Goal: Task Accomplishment & Management: Complete application form

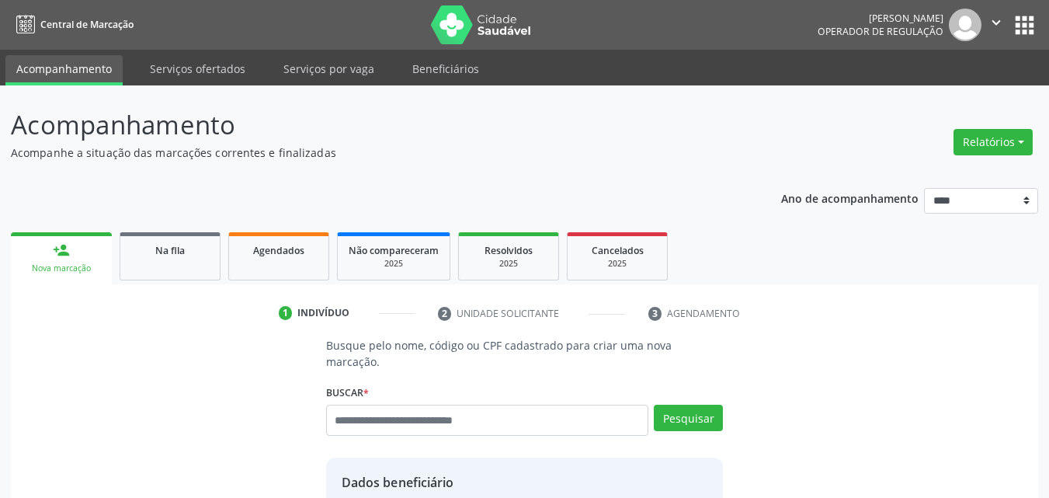
scroll to position [196, 0]
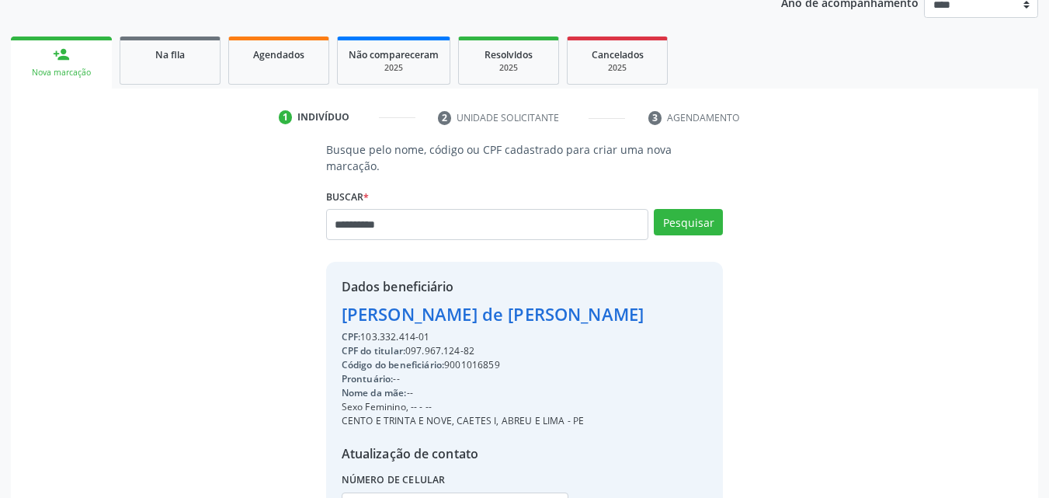
type input "**********"
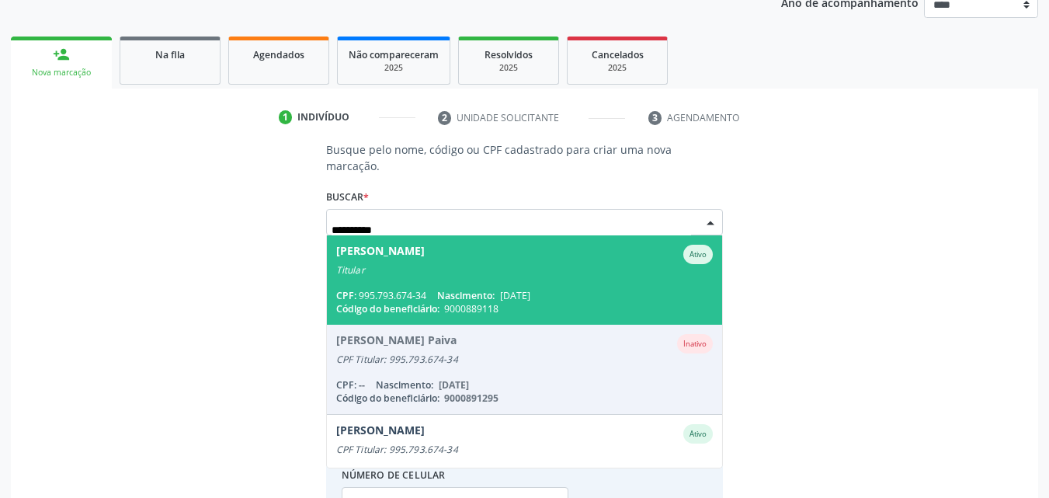
click at [486, 289] on span "Nascimento:" at bounding box center [465, 295] width 57 height 13
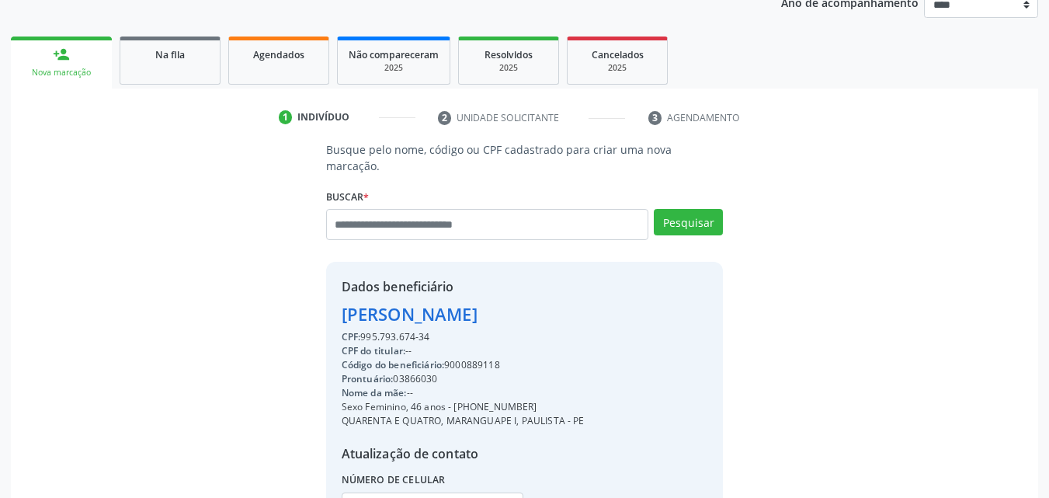
drag, startPoint x: 453, startPoint y: 384, endPoint x: 545, endPoint y: 378, distance: 92.6
click at [545, 378] on div "CPF: 995.793.674-34 CPF do titular: -- Código do beneficiário: 9000889118 Pront…" at bounding box center [463, 432] width 243 height 204
click at [453, 400] on div "Sexo Feminino, 46 anos - [PHONE_NUMBER]" at bounding box center [463, 407] width 243 height 14
drag, startPoint x: 456, startPoint y: 389, endPoint x: 536, endPoint y: 382, distance: 80.3
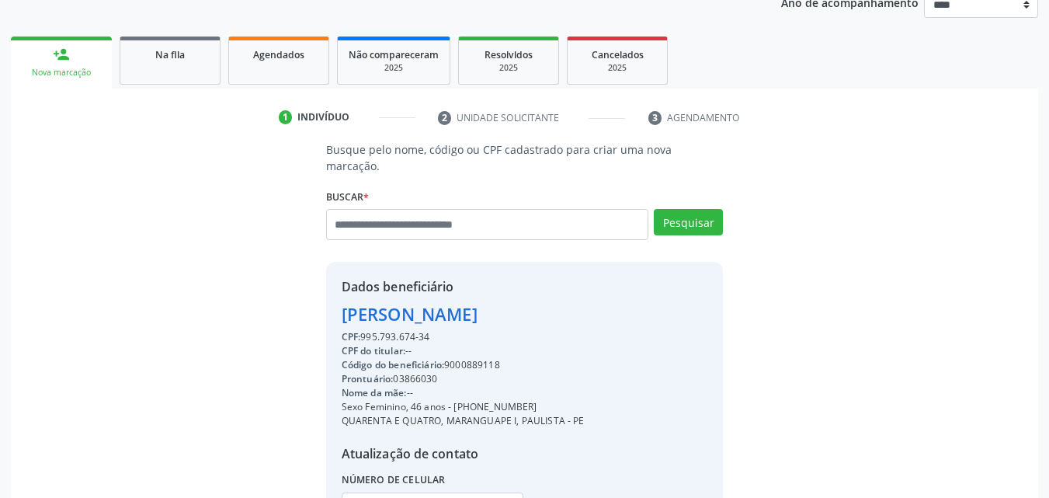
click at [536, 382] on div "CPF: 995.793.674-34 CPF do titular: -- Código do beneficiário: 9000889118 Pront…" at bounding box center [463, 432] width 243 height 204
click at [452, 400] on div "Sexo Feminino, 46 anos - [PHONE_NUMBER]" at bounding box center [463, 407] width 243 height 14
click at [449, 400] on div "Sexo Feminino, 46 anos - [PHONE_NUMBER]" at bounding box center [463, 407] width 243 height 14
drag, startPoint x: 449, startPoint y: 390, endPoint x: 529, endPoint y: 389, distance: 79.2
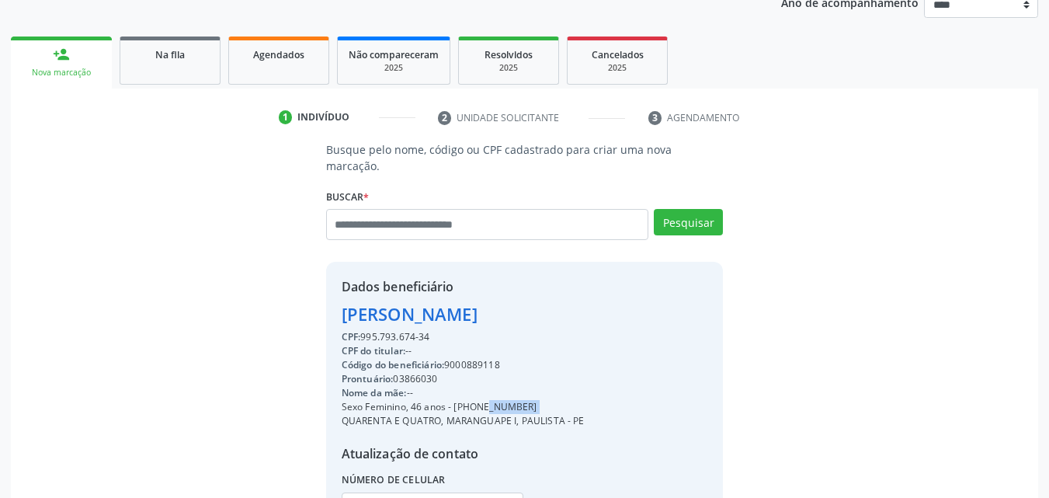
click at [529, 400] on div "Sexo Feminino, 46 anos - [PHONE_NUMBER]" at bounding box center [463, 407] width 243 height 14
copy div "- [PHONE_NUMBER]"
paste input "**********"
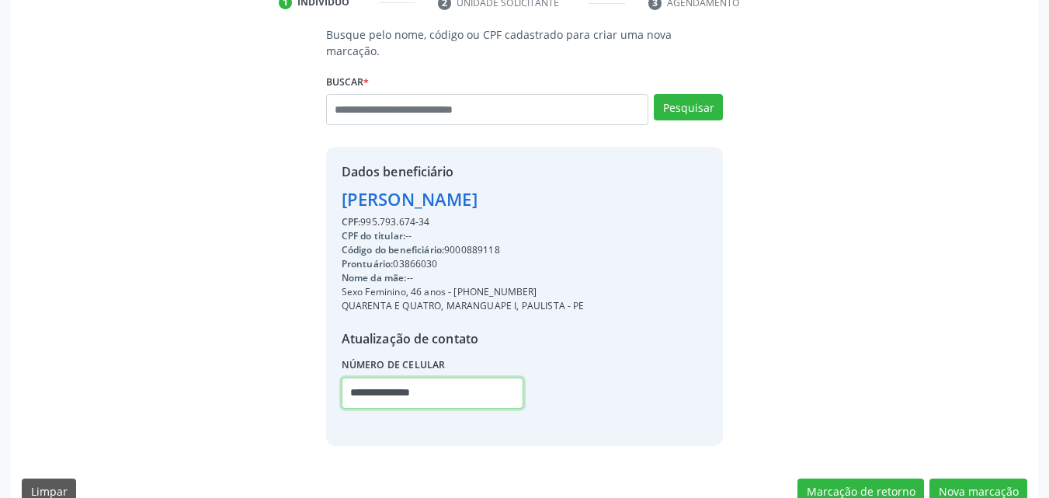
scroll to position [322, 0]
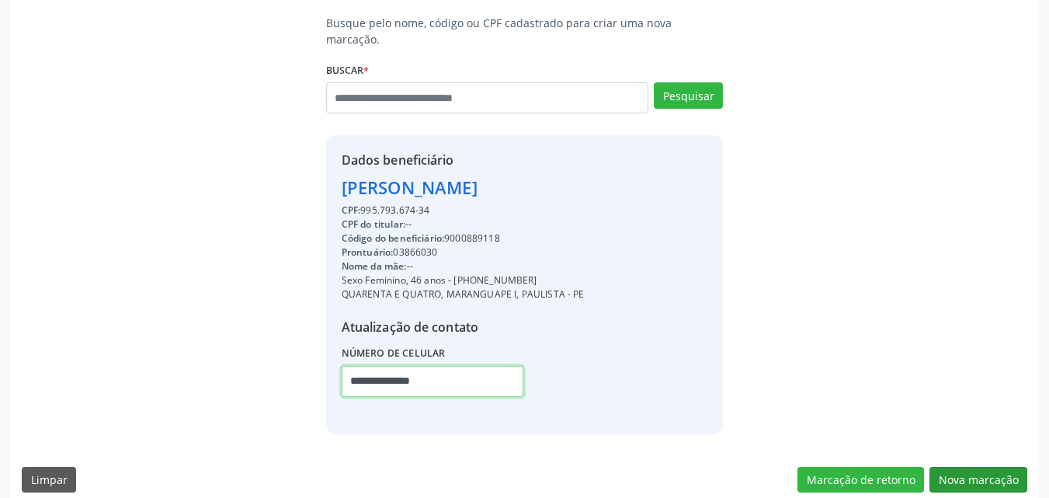
type input "**********"
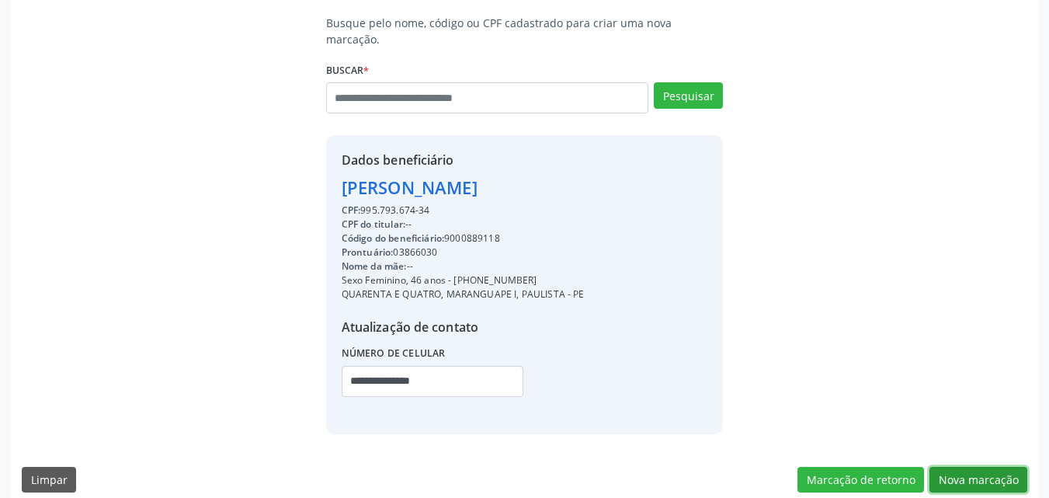
click at [985, 466] on button "Nova marcação" at bounding box center [978, 479] width 98 height 26
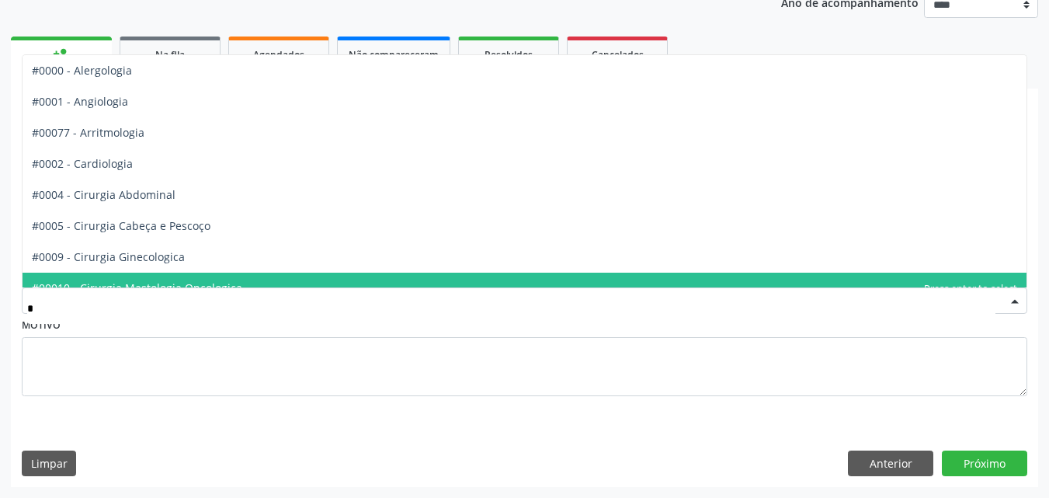
type input "**"
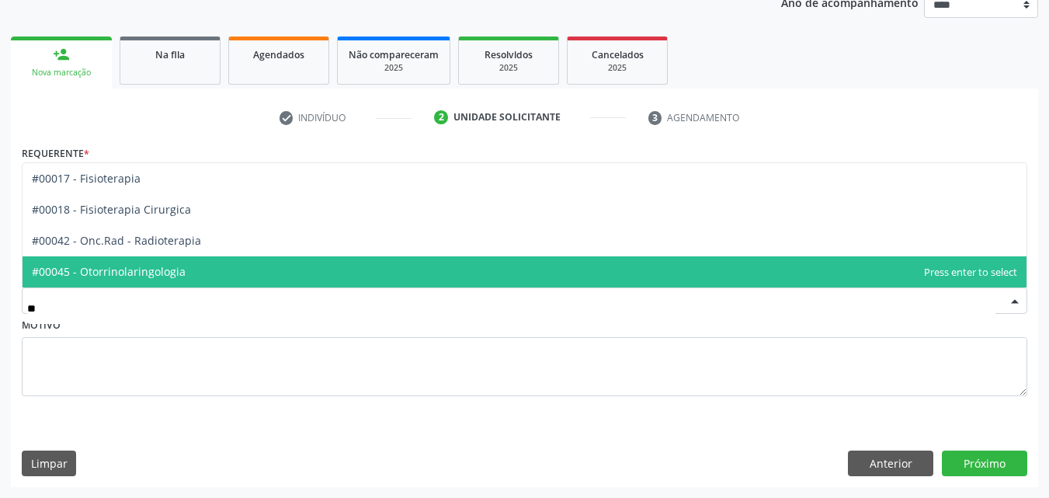
click at [165, 271] on span "#00045 - Otorrinolaringologia" at bounding box center [109, 271] width 154 height 15
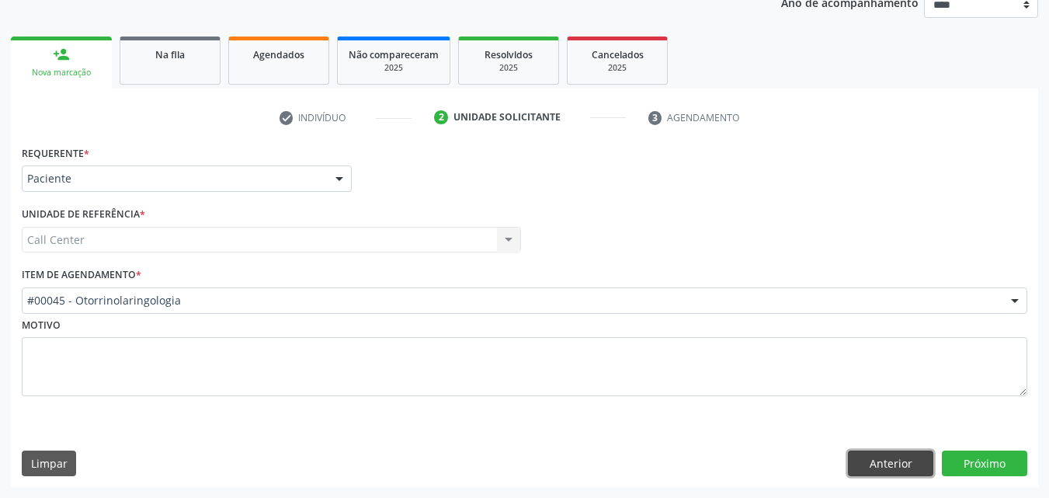
click at [872, 460] on button "Anterior" at bounding box center [890, 463] width 85 height 26
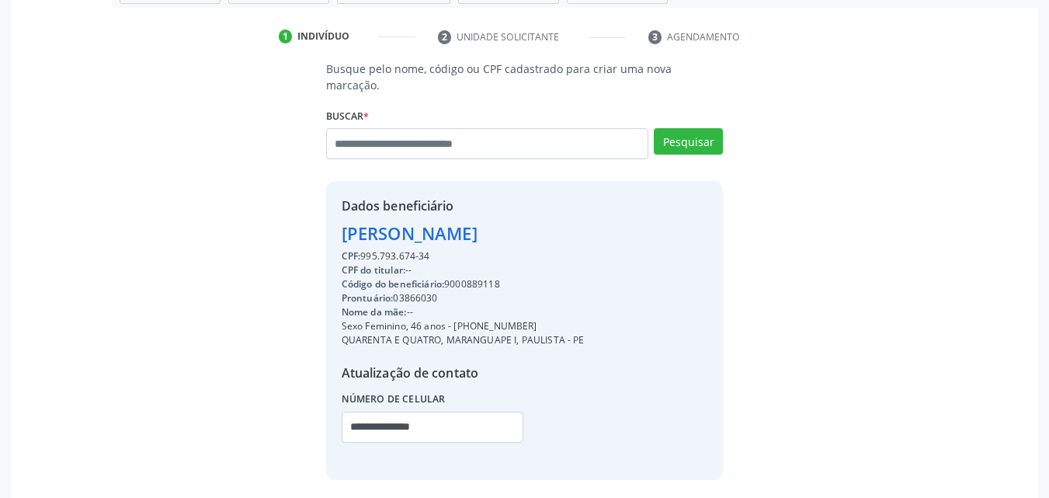
scroll to position [289, 0]
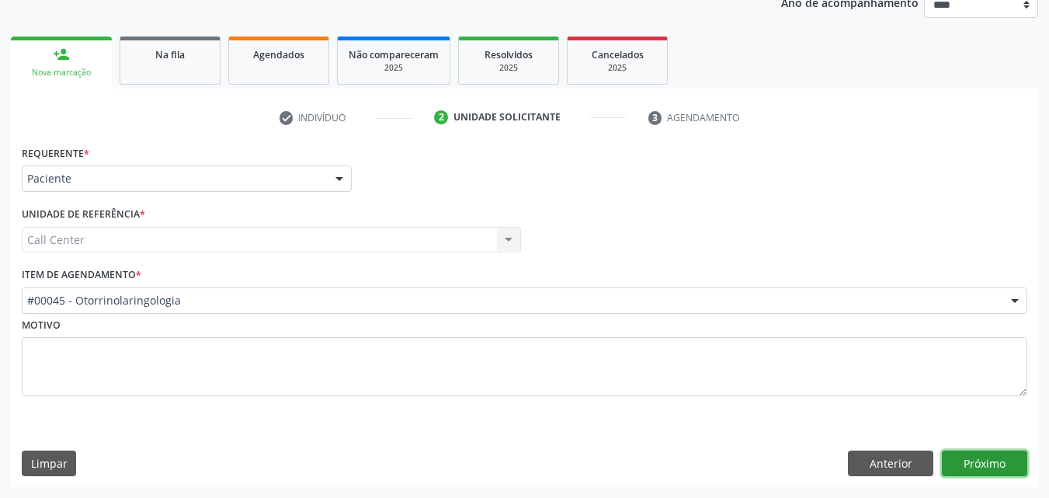
click at [989, 450] on button "Próximo" at bounding box center [983, 463] width 85 height 26
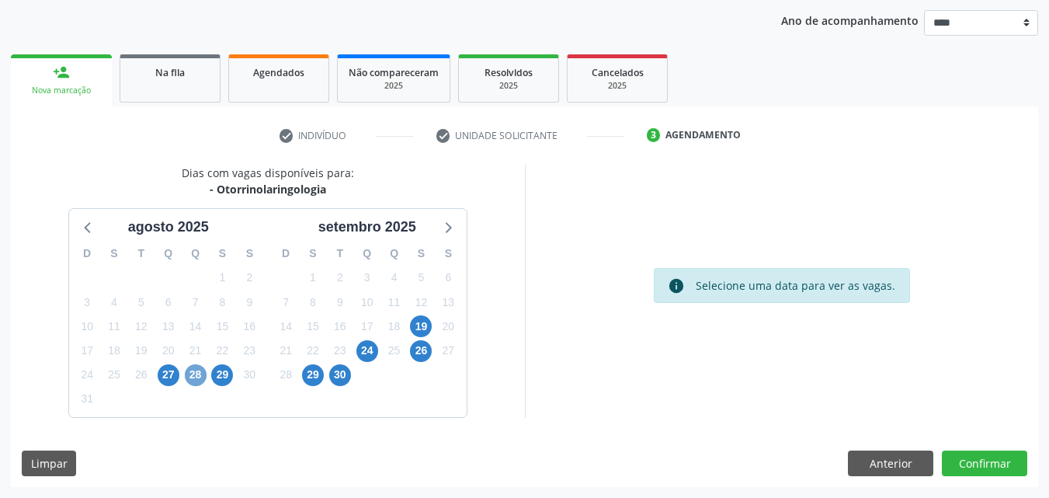
click at [203, 378] on span "28" at bounding box center [196, 375] width 22 height 22
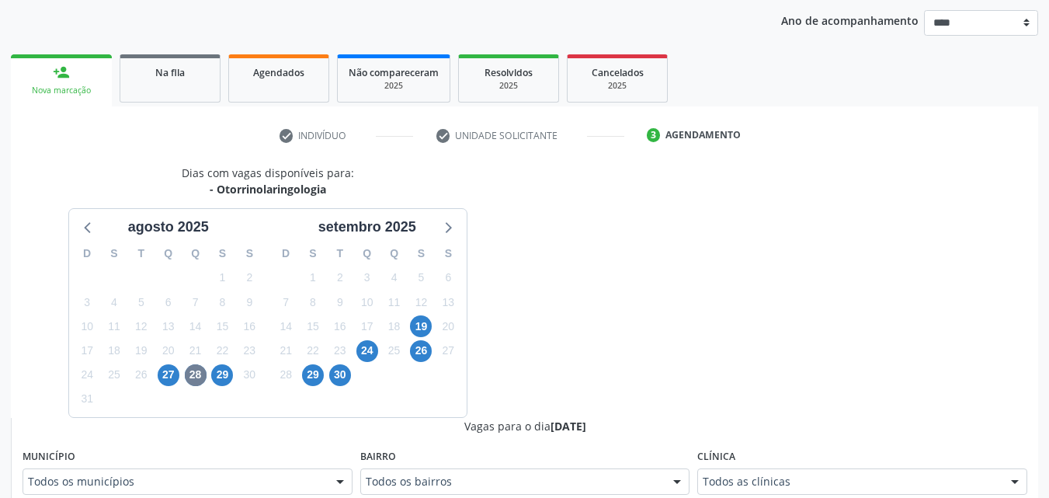
drag, startPoint x: 758, startPoint y: 463, endPoint x: 761, endPoint y: 479, distance: 15.8
click at [761, 479] on div "Clínica Todos as clínicas Todos as clínicas Hse Nenhum resultado encontrado par…" at bounding box center [862, 470] width 330 height 50
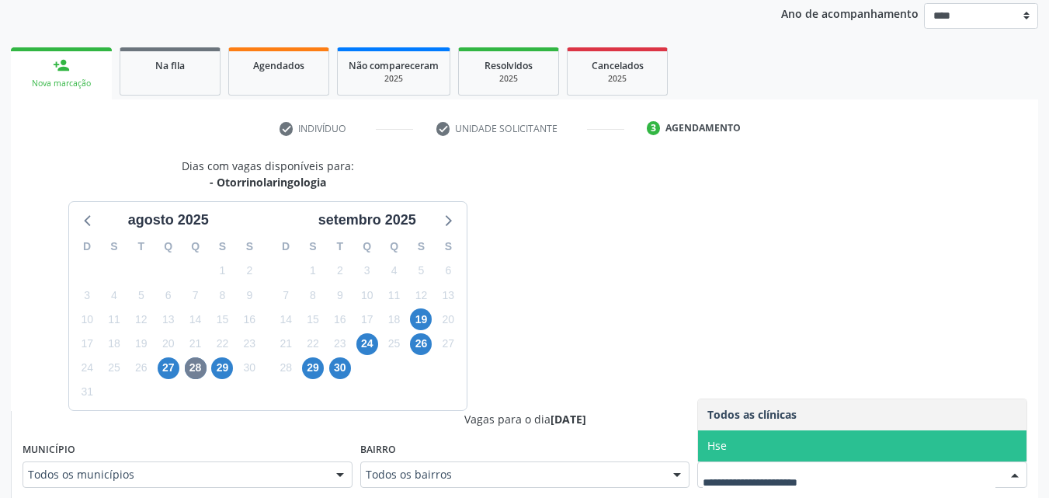
click at [768, 438] on span "Hse" at bounding box center [862, 445] width 328 height 31
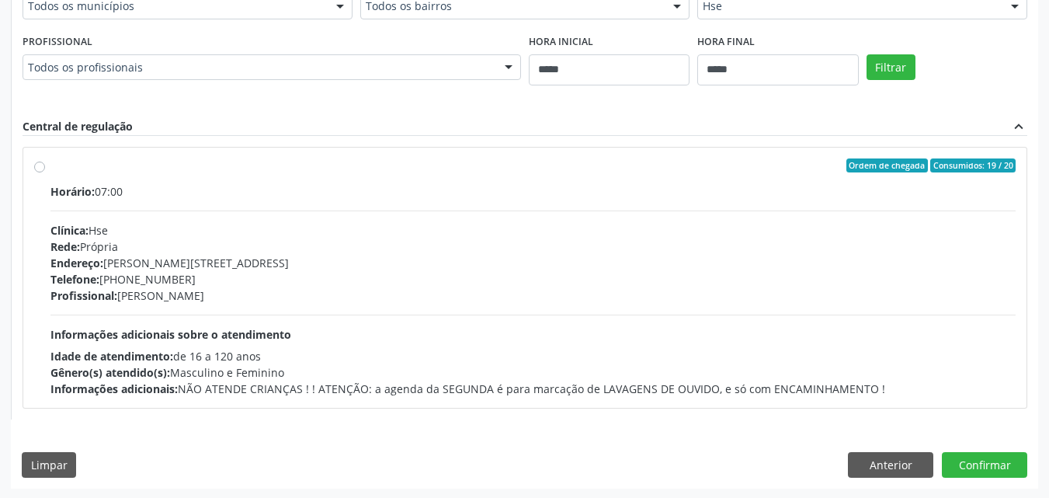
scroll to position [654, 0]
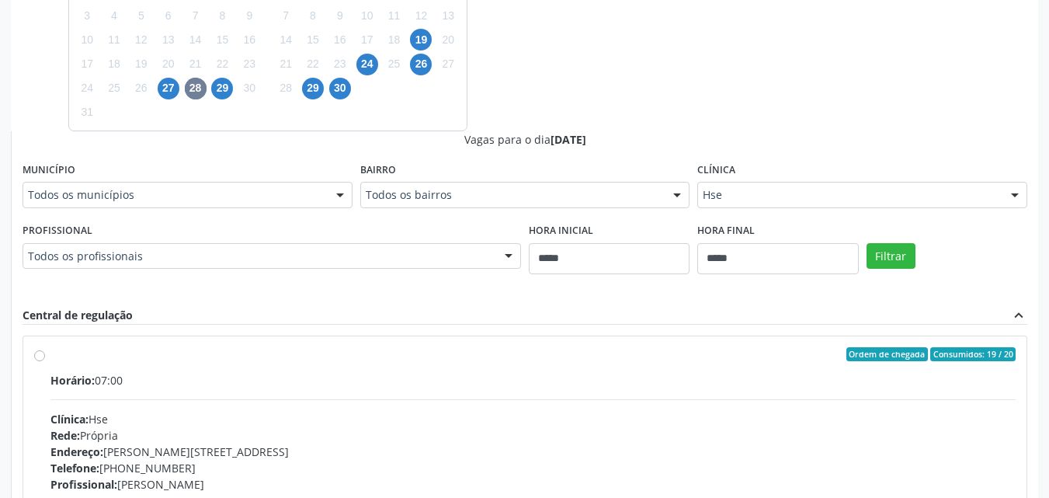
scroll to position [458, 0]
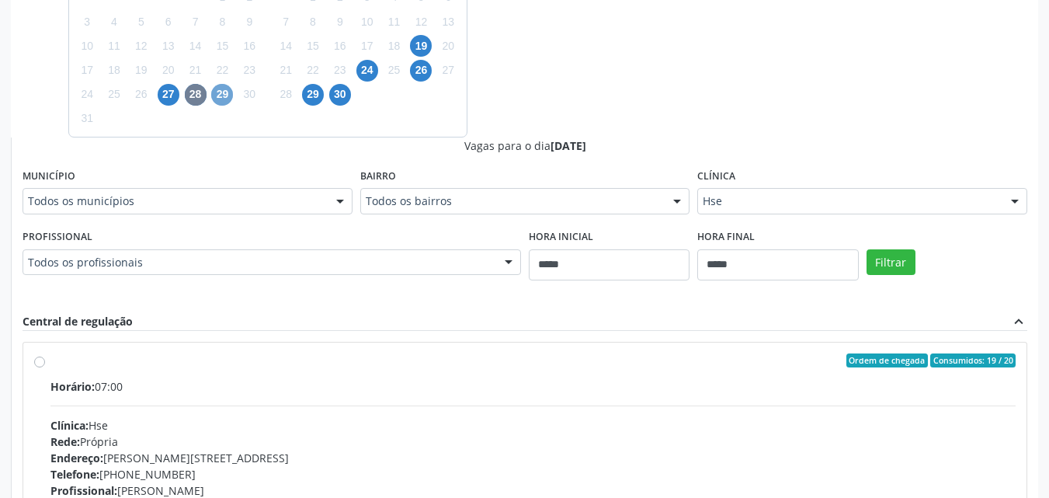
click at [224, 88] on span "29" at bounding box center [222, 95] width 22 height 22
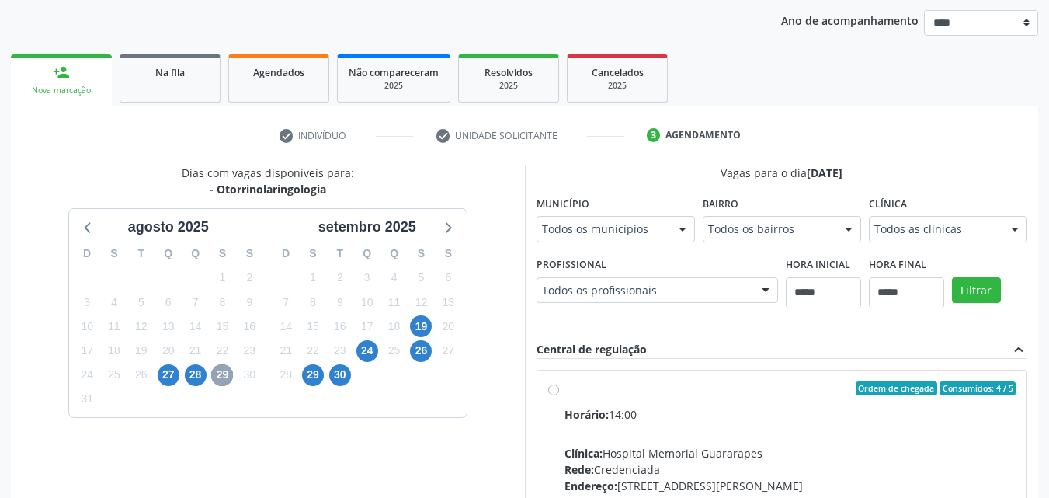
scroll to position [402, 0]
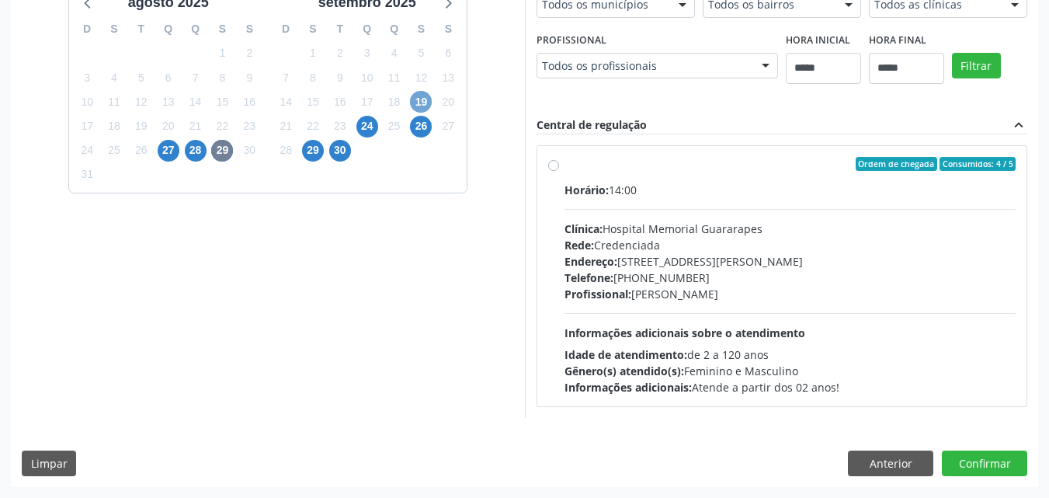
click at [419, 103] on span "19" at bounding box center [421, 102] width 22 height 22
click at [370, 128] on span "24" at bounding box center [367, 127] width 22 height 22
click at [188, 144] on span "28" at bounding box center [196, 151] width 22 height 22
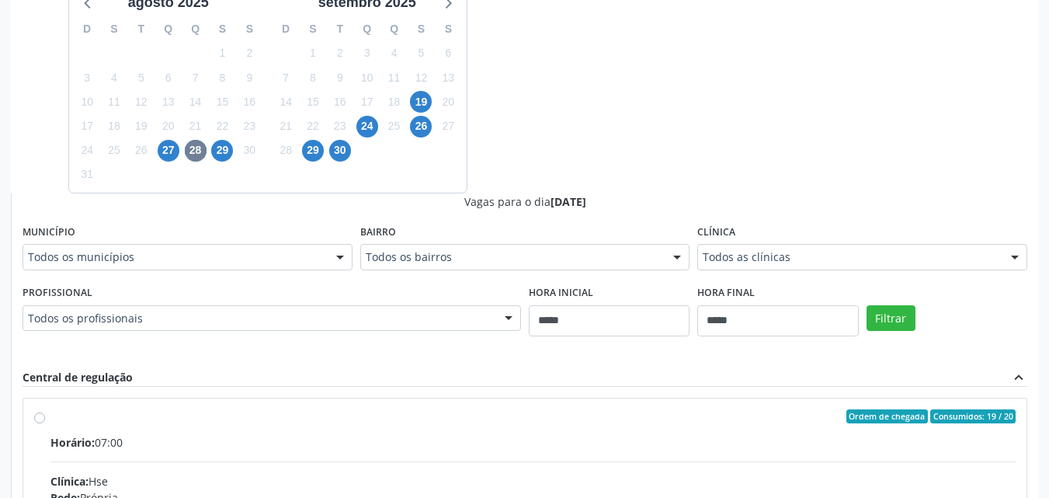
click at [719, 479] on div "Clínica: Hse" at bounding box center [532, 481] width 965 height 16
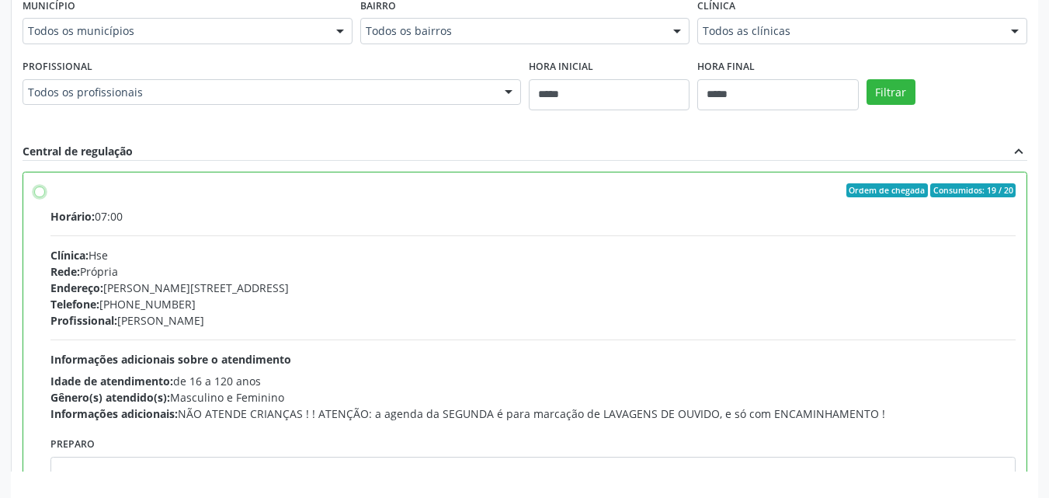
scroll to position [651, 0]
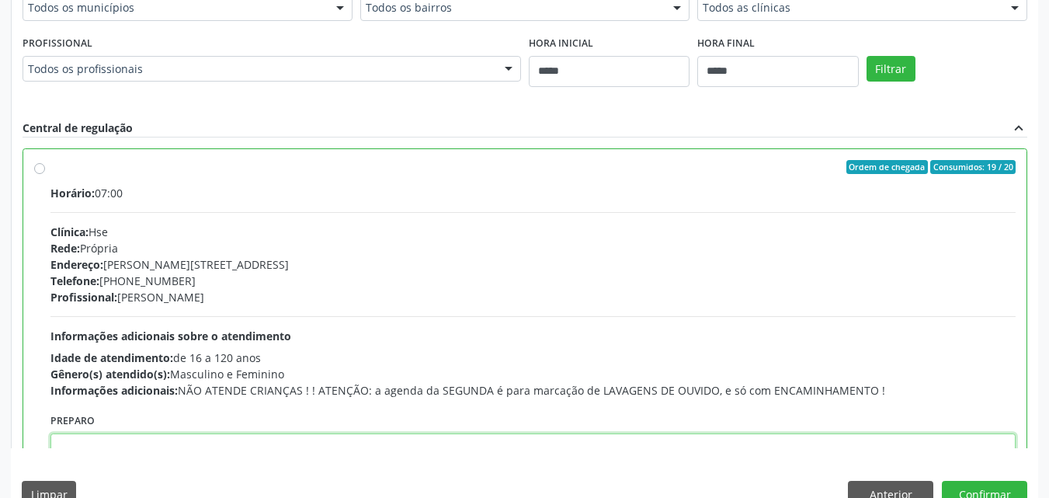
click at [411, 441] on textarea at bounding box center [532, 462] width 965 height 59
paste textarea "**********"
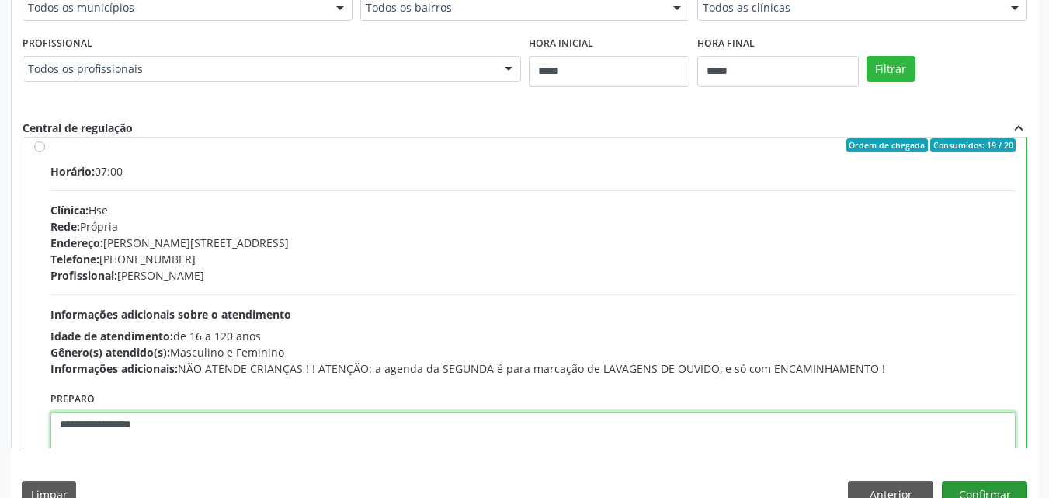
type textarea "**********"
click at [962, 483] on button "Confirmar" at bounding box center [983, 493] width 85 height 26
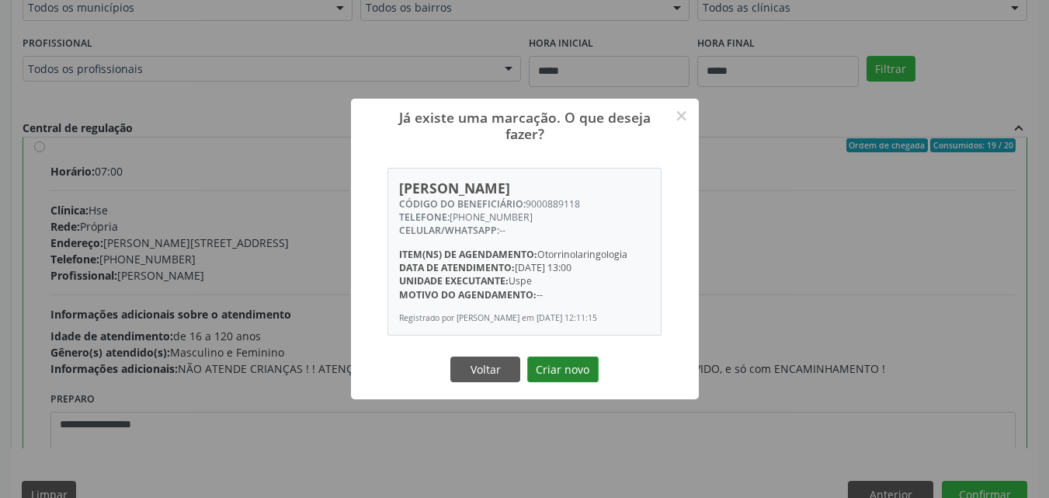
click at [584, 377] on button "Criar novo" at bounding box center [562, 369] width 71 height 26
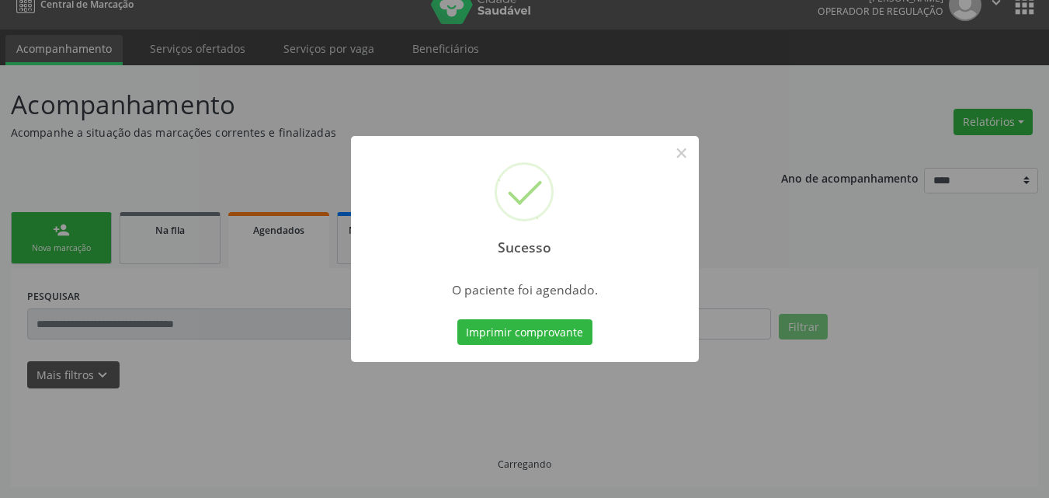
scroll to position [20, 0]
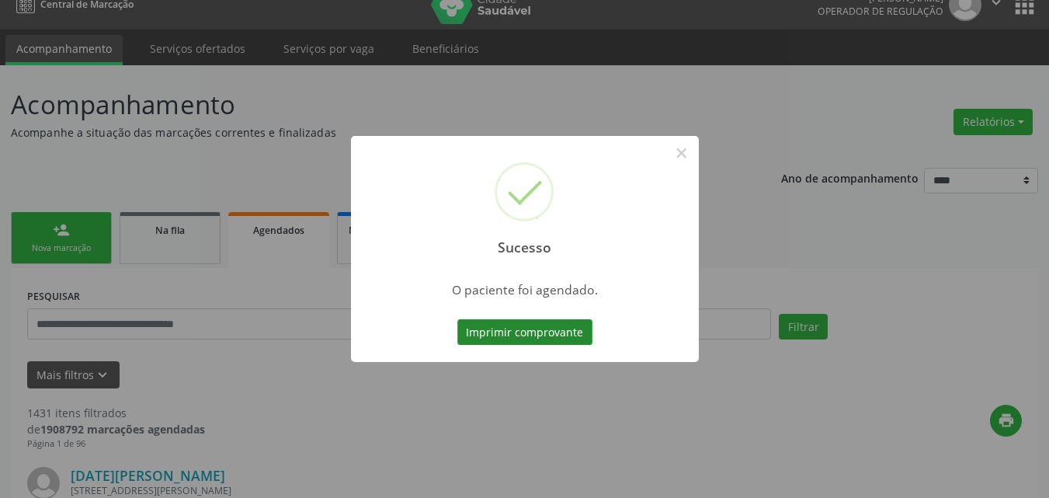
click at [508, 325] on button "Imprimir comprovante" at bounding box center [524, 332] width 135 height 26
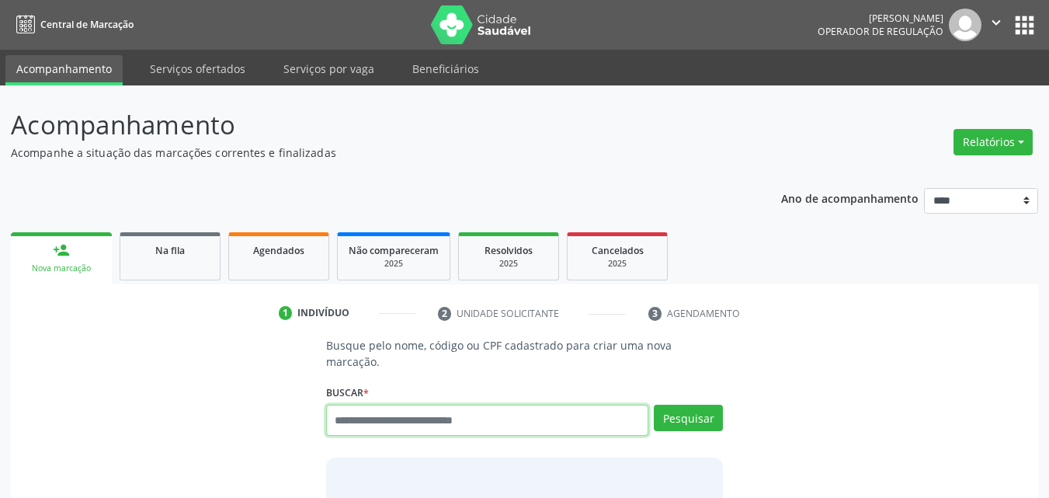
scroll to position [20, 0]
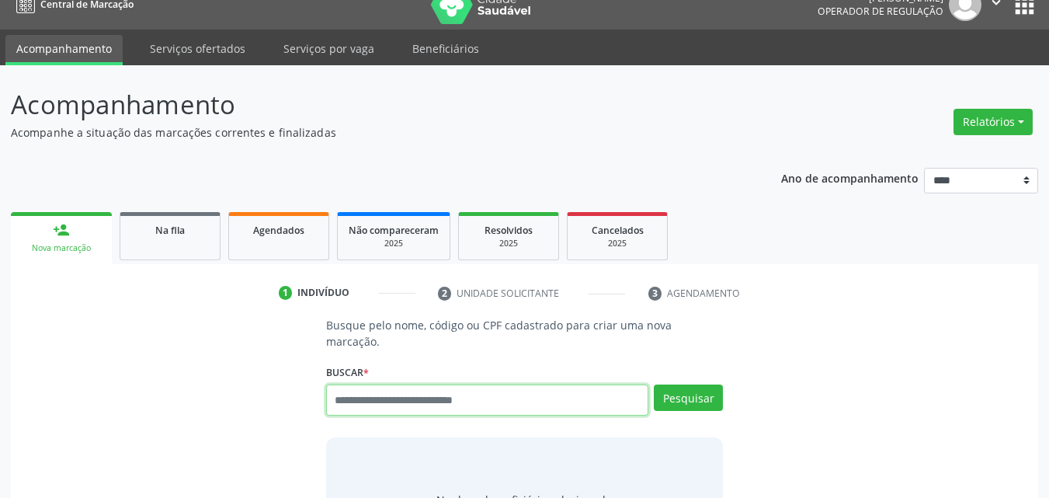
click at [361, 384] on input "text" at bounding box center [487, 399] width 323 height 31
paste input "**********"
type input "**********"
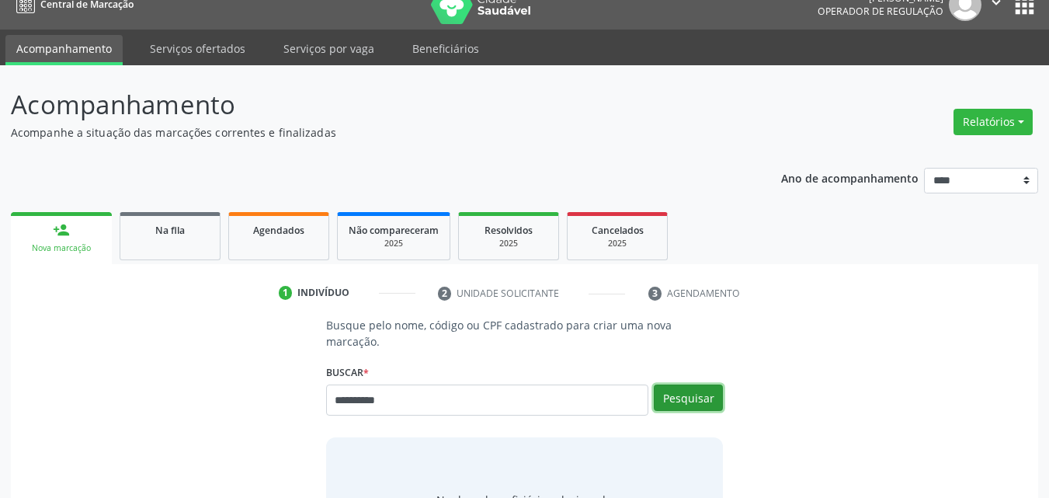
click at [692, 384] on button "Pesquisar" at bounding box center [688, 397] width 69 height 26
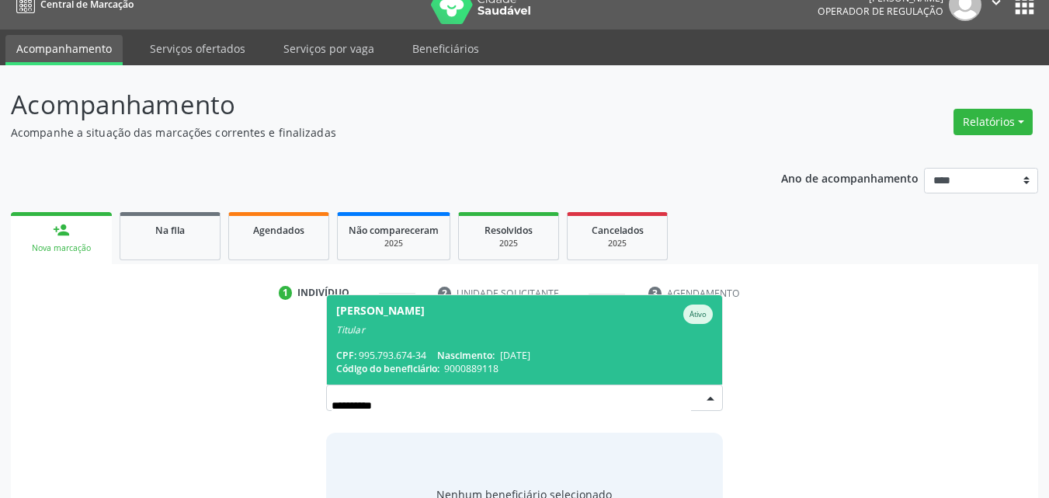
click at [575, 328] on span "Andrea Karina Silva de Menezes Ativo Titular CPF: 995.793.674-34 Nascimento: 12…" at bounding box center [525, 339] width 396 height 89
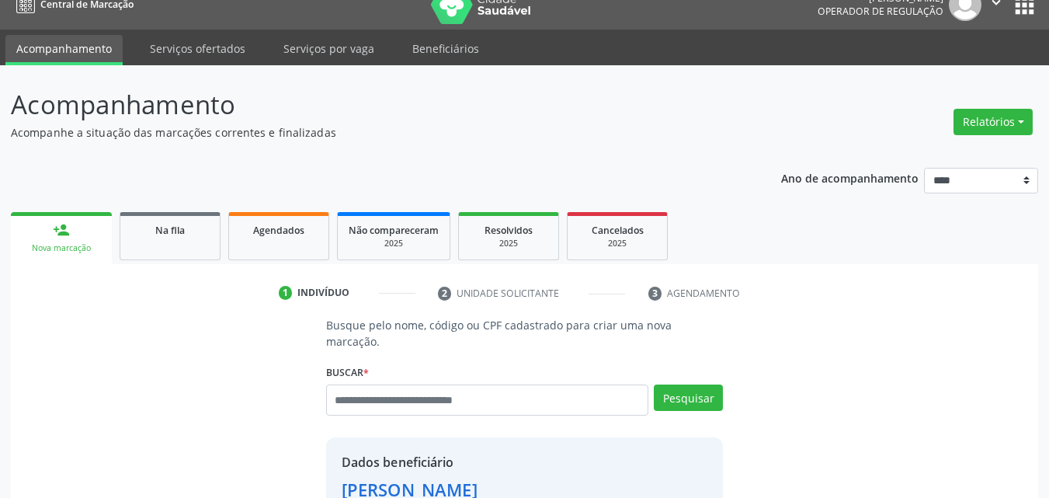
click at [1048, 485] on div "Acompanhamento Acompanhe a situação das marcações correntes e finalizadas Relat…" at bounding box center [524, 440] width 1049 height 751
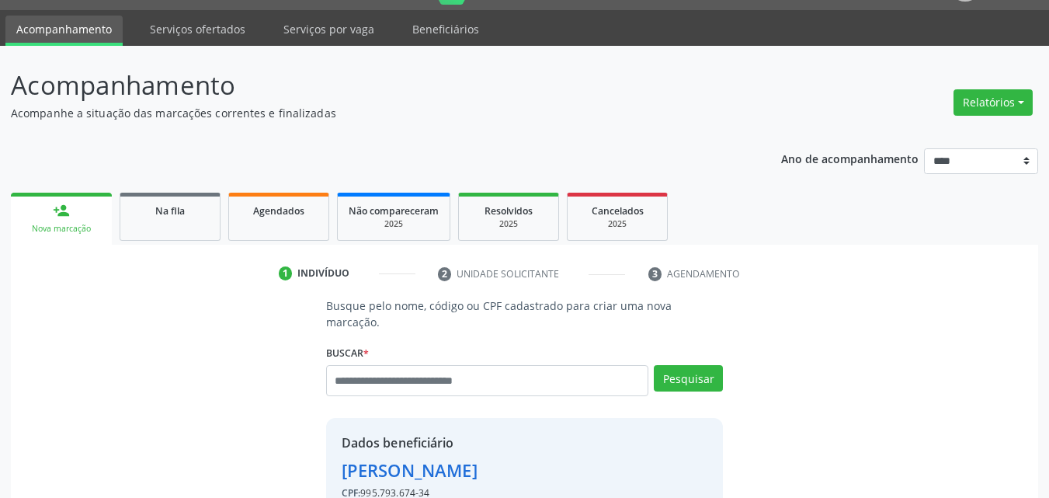
click at [1048, 485] on div "Acompanhamento Acompanhe a situação das marcações correntes e finalizadas Relat…" at bounding box center [524, 421] width 1049 height 751
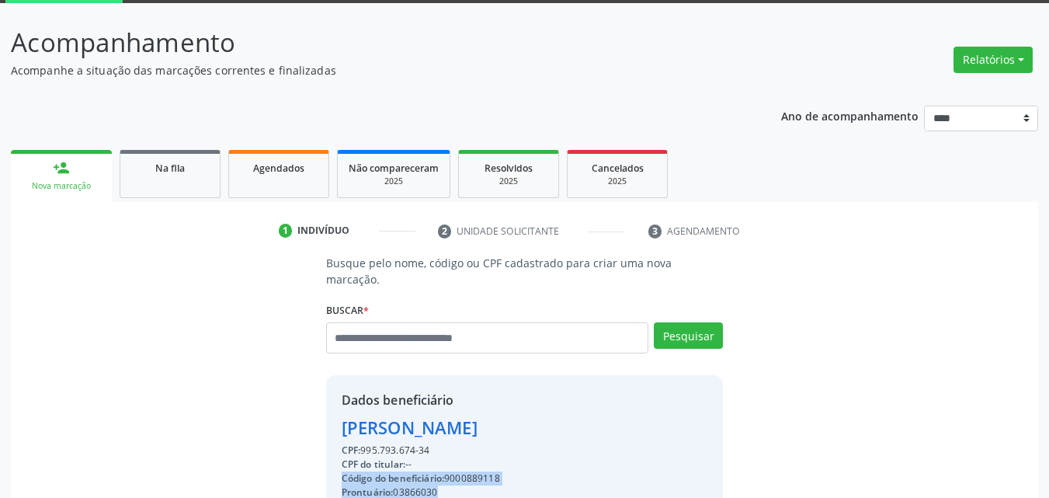
click at [1048, 485] on div "Acompanhamento Acompanhe a situação das marcações correntes e finalizadas Relat…" at bounding box center [524, 378] width 1049 height 751
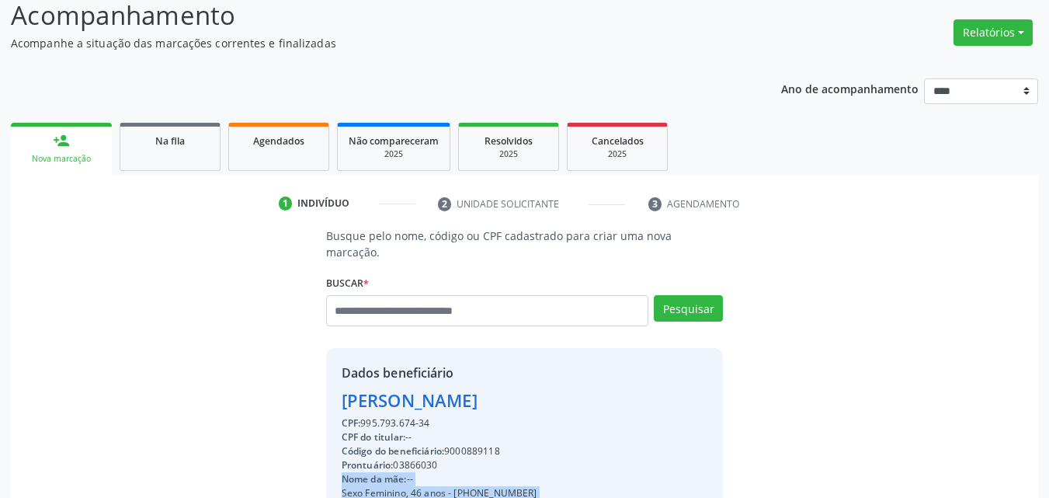
click at [1048, 485] on div "Acompanhamento Acompanhe a situação das marcações correntes e finalizadas Relat…" at bounding box center [524, 351] width 1049 height 751
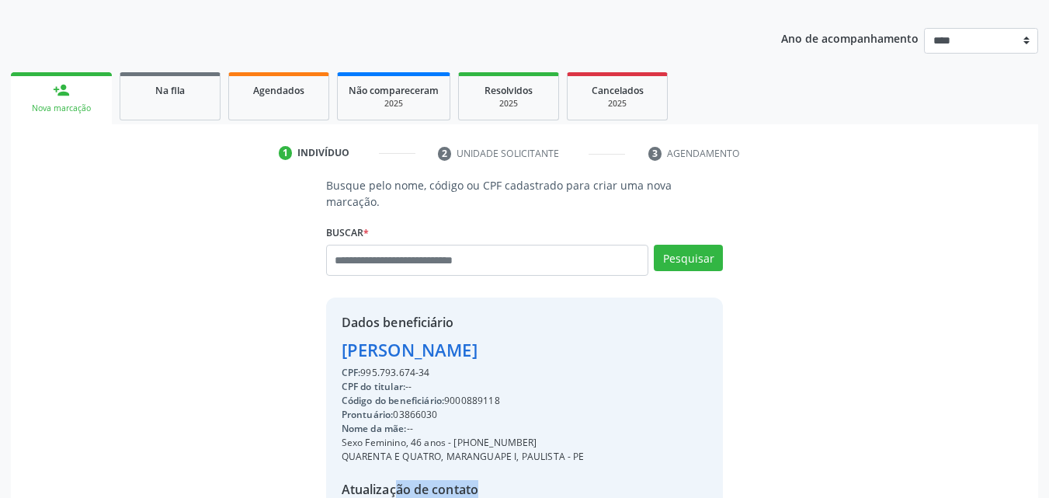
click at [1048, 485] on div "Acompanhamento Acompanhe a situação das marcações correntes e finalizadas Relat…" at bounding box center [524, 300] width 1049 height 751
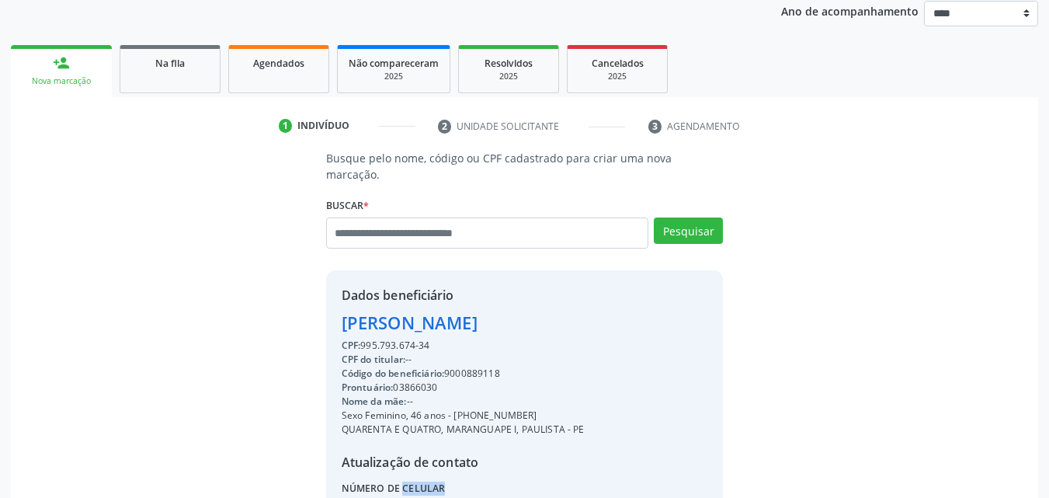
click at [1048, 485] on div "Acompanhamento Acompanhe a situação das marcações correntes e finalizadas Relat…" at bounding box center [524, 273] width 1049 height 751
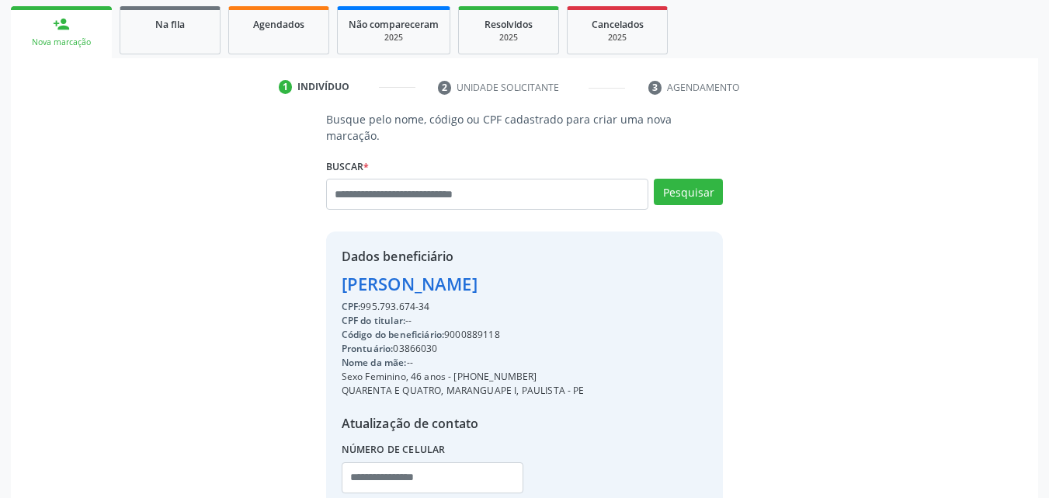
click at [1048, 485] on div "Acompanhamento Acompanhe a situação das marcações correntes e finalizadas Relat…" at bounding box center [524, 235] width 1049 height 751
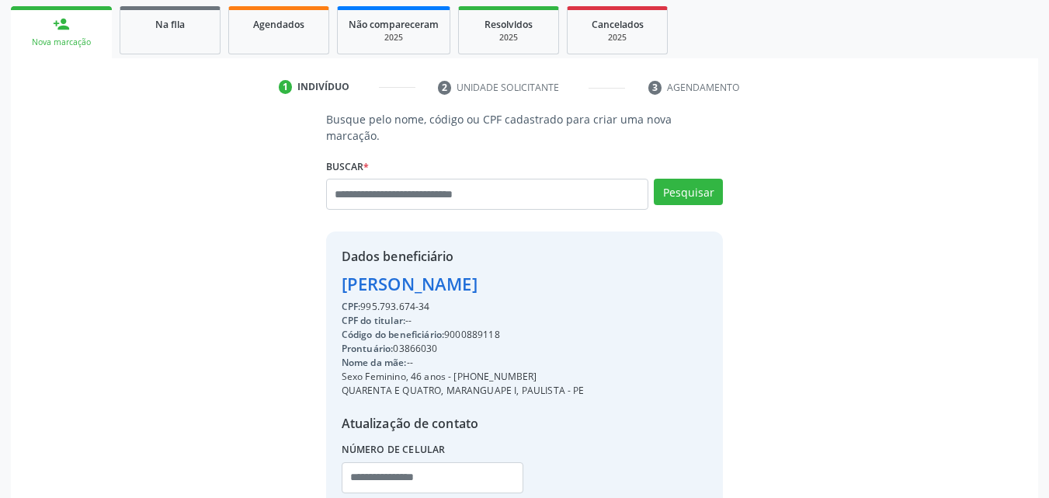
drag, startPoint x: 454, startPoint y: 360, endPoint x: 534, endPoint y: 352, distance: 80.3
click at [534, 369] on div "Sexo Feminino, 46 anos - [PHONE_NUMBER]" at bounding box center [463, 376] width 243 height 14
copy div "[PHONE_NUMBER]"
click at [514, 462] on input "text" at bounding box center [433, 477] width 182 height 31
paste input "**********"
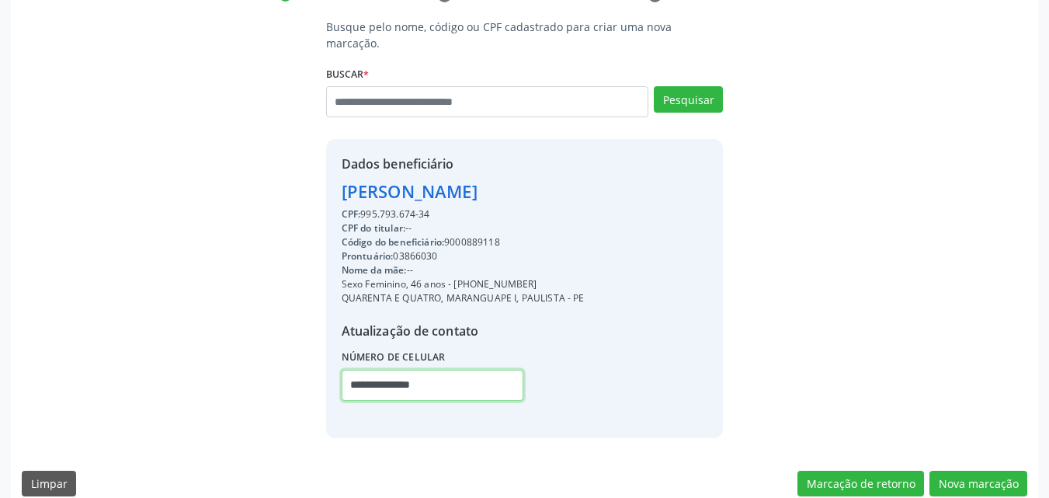
scroll to position [322, 0]
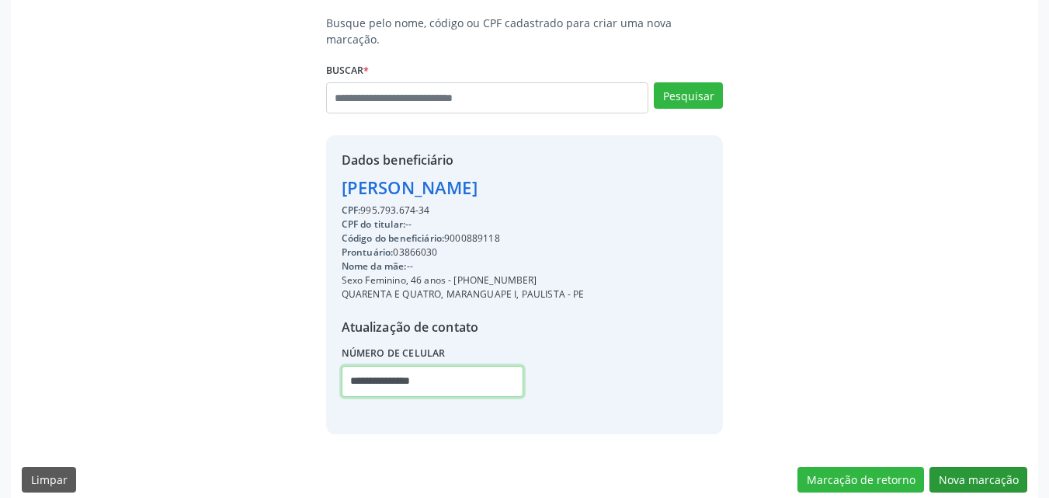
type input "**********"
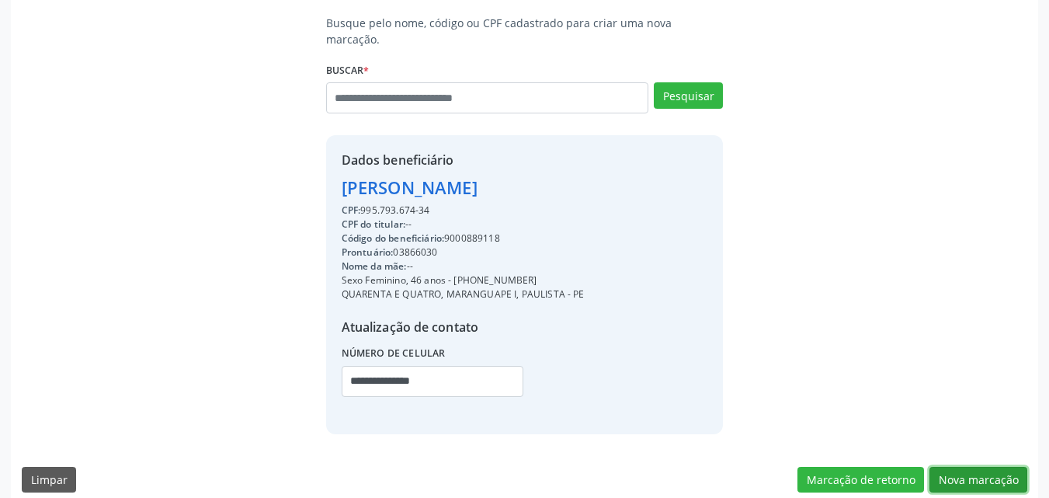
click at [990, 466] on button "Nova marcação" at bounding box center [978, 479] width 98 height 26
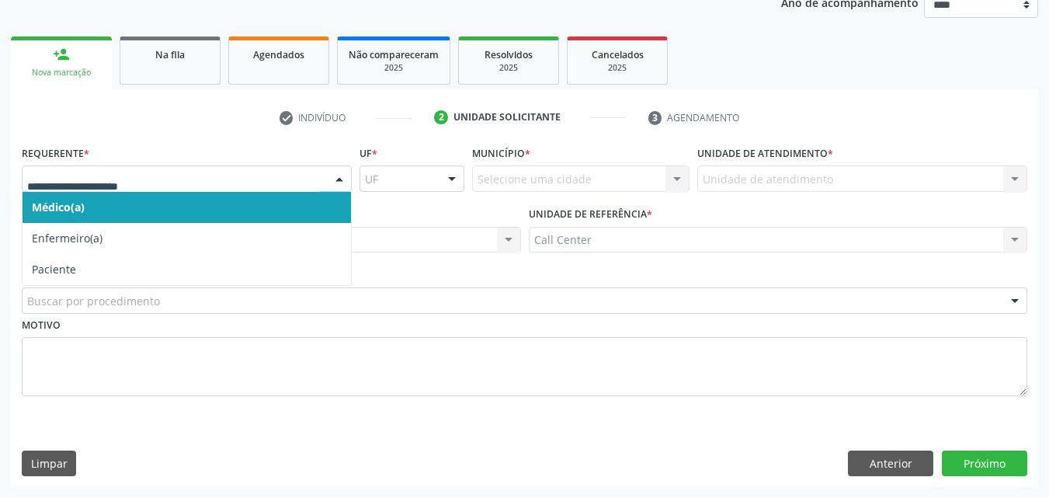
click at [124, 188] on div at bounding box center [187, 178] width 330 height 26
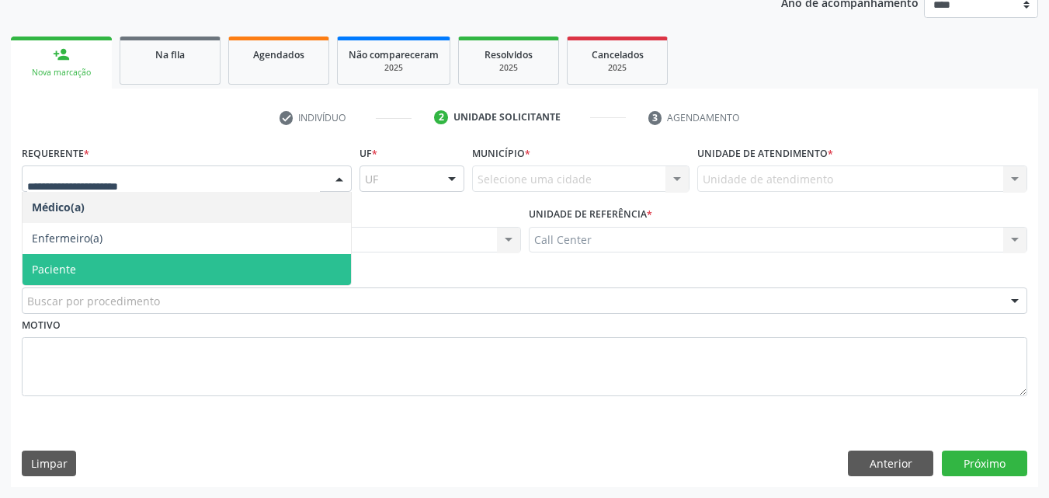
click at [113, 267] on span "Paciente" at bounding box center [187, 269] width 328 height 31
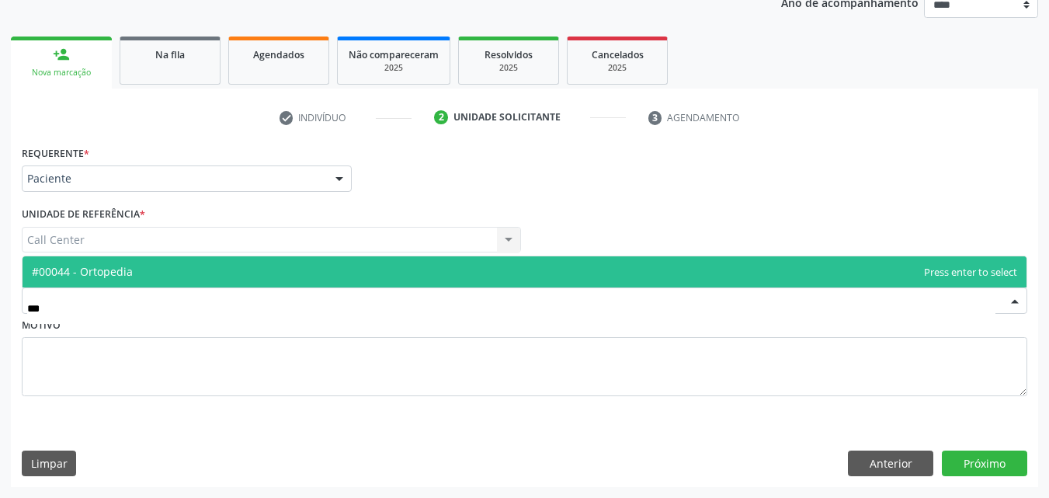
click at [133, 267] on span "#00044 - Ortopedia" at bounding box center [525, 271] width 1004 height 31
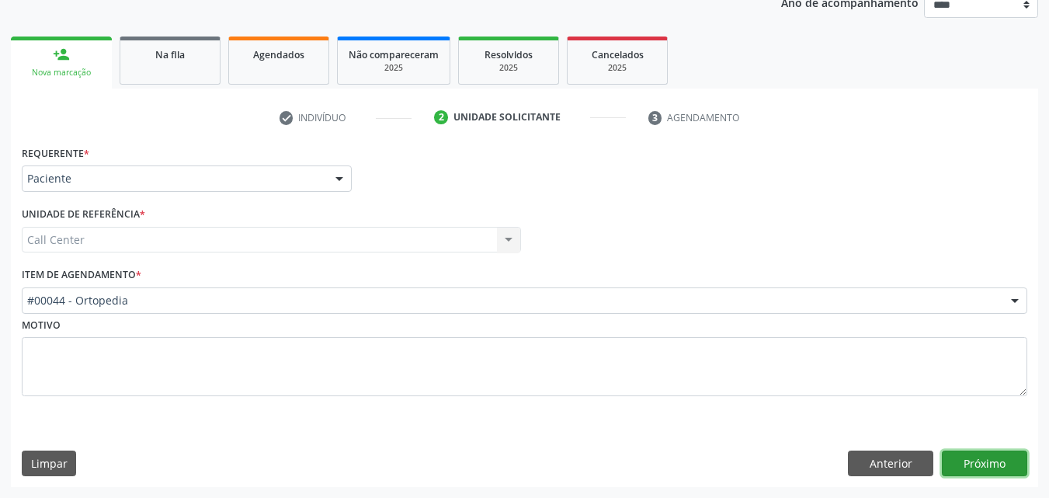
click at [980, 455] on button "Próximo" at bounding box center [983, 463] width 85 height 26
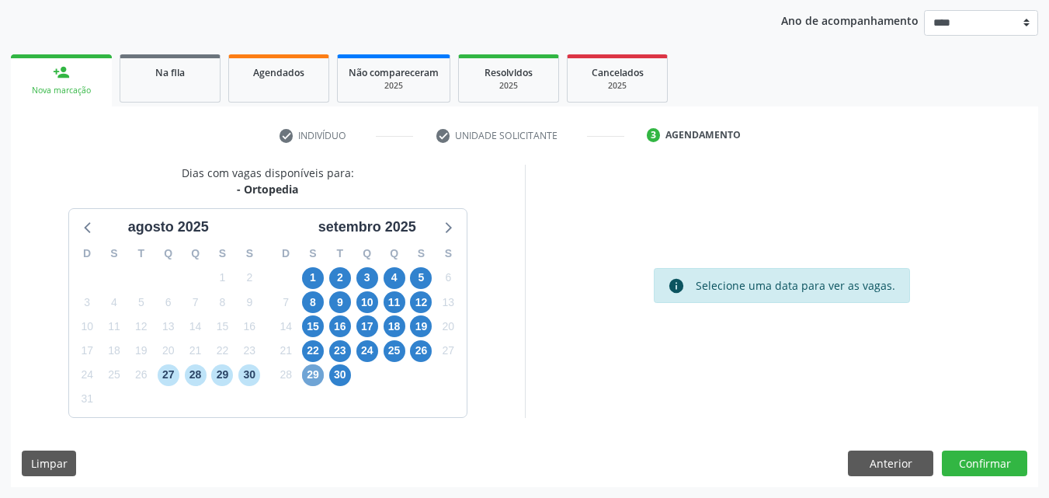
click at [306, 373] on span "29" at bounding box center [313, 375] width 22 height 22
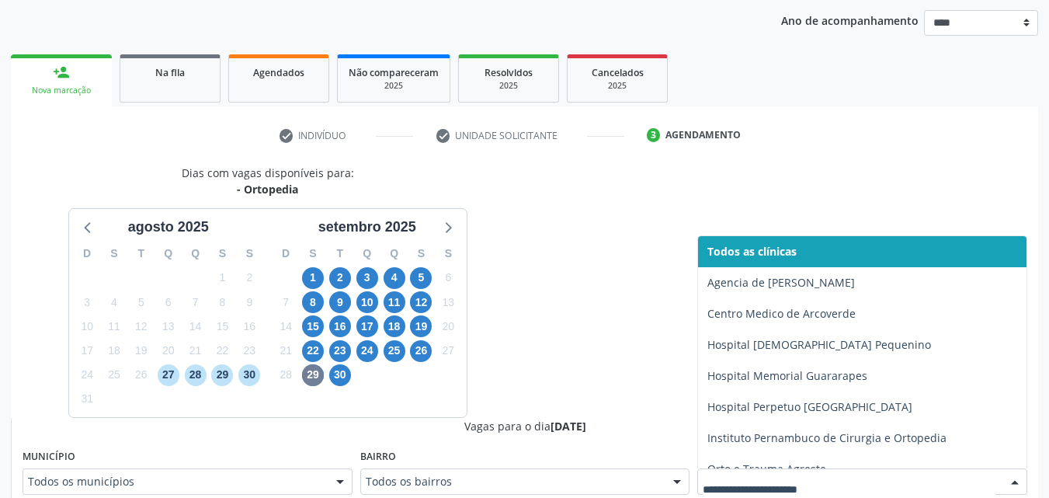
scroll to position [185, 0]
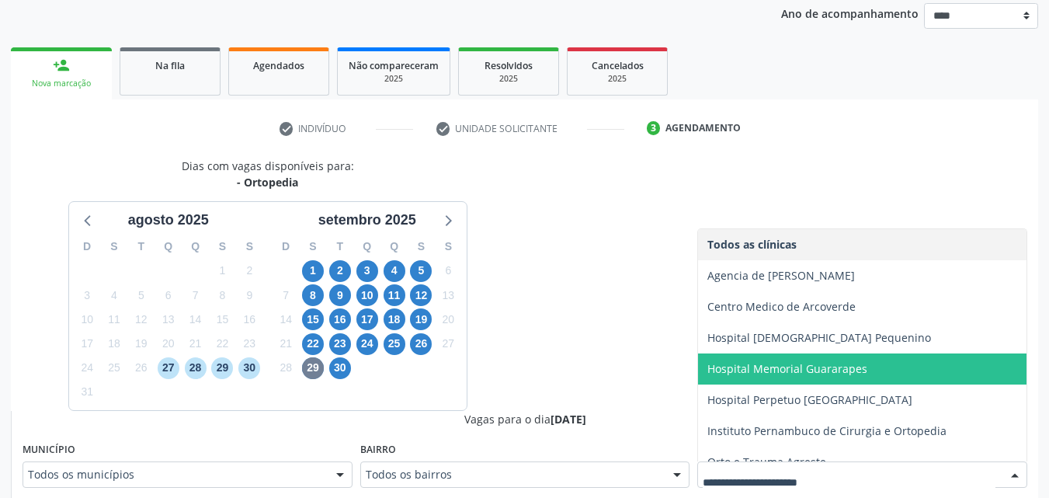
click at [260, 464] on div "Todos os municípios" at bounding box center [188, 474] width 330 height 26
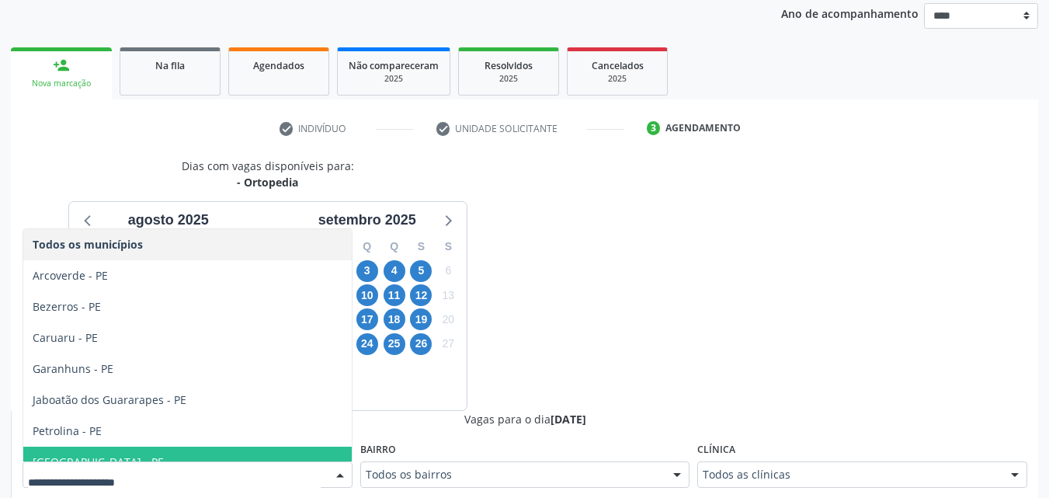
click at [226, 456] on span "[GEOGRAPHIC_DATA] - PE" at bounding box center [187, 461] width 328 height 31
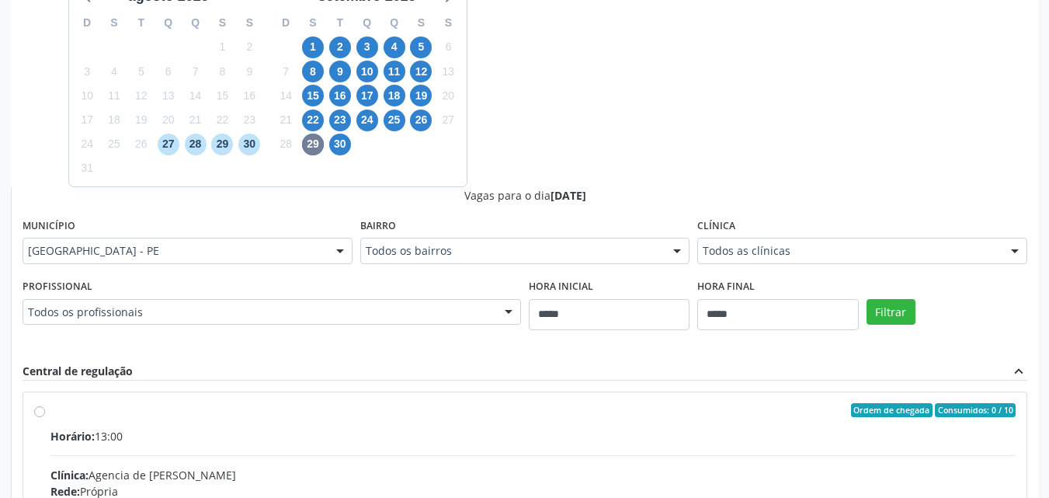
scroll to position [433, 0]
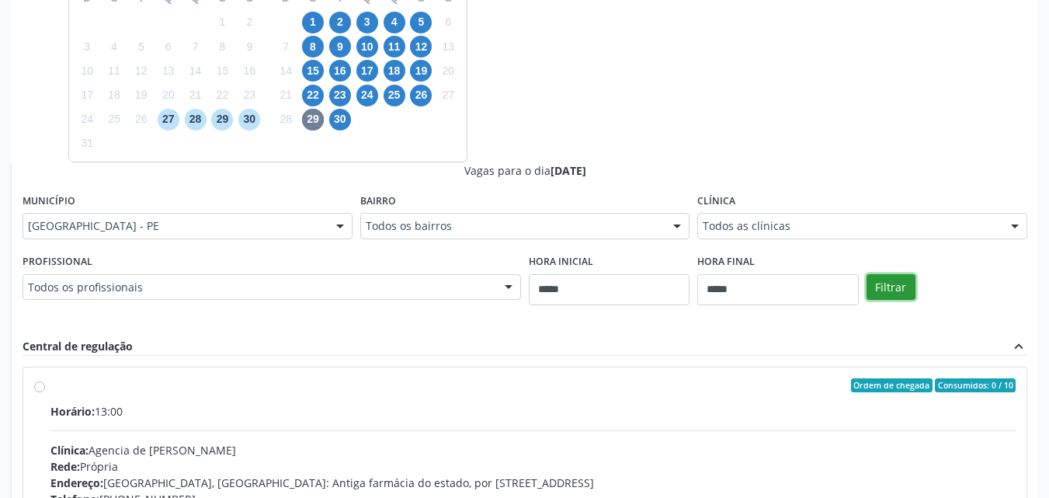
click at [908, 297] on button "Filtrar" at bounding box center [890, 287] width 49 height 26
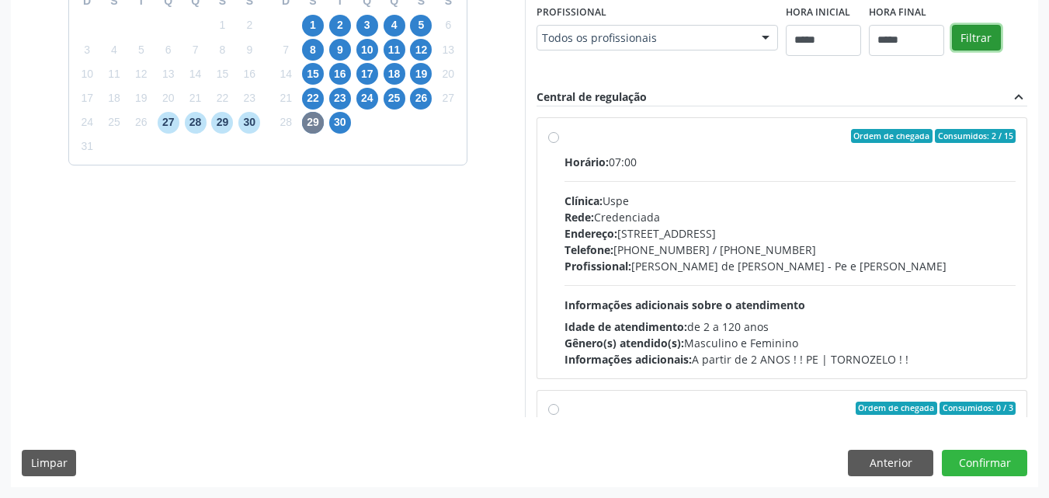
scroll to position [496, 0]
click at [345, 88] on span "23" at bounding box center [340, 99] width 22 height 22
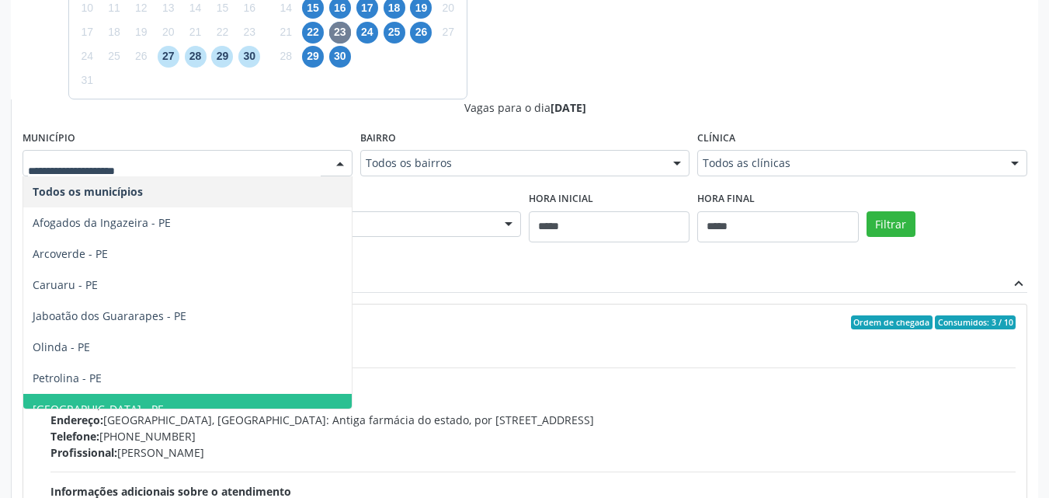
click at [88, 406] on span "[GEOGRAPHIC_DATA] - PE" at bounding box center [187, 409] width 328 height 31
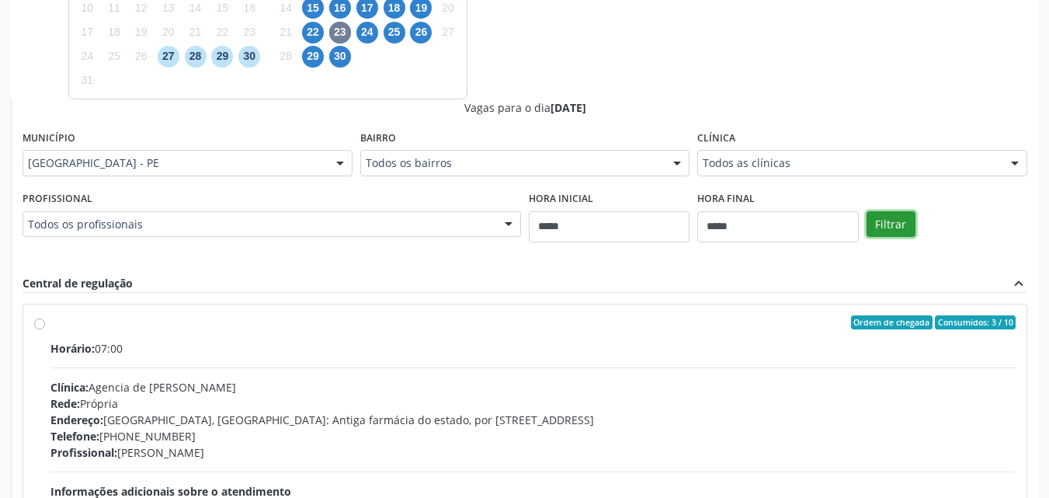
click at [888, 230] on button "Filtrar" at bounding box center [890, 224] width 49 height 26
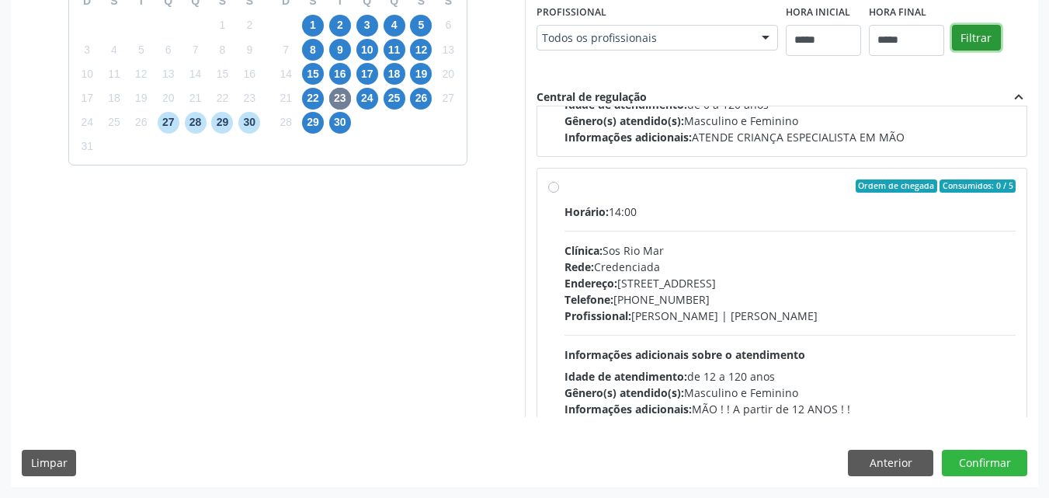
scroll to position [818, 0]
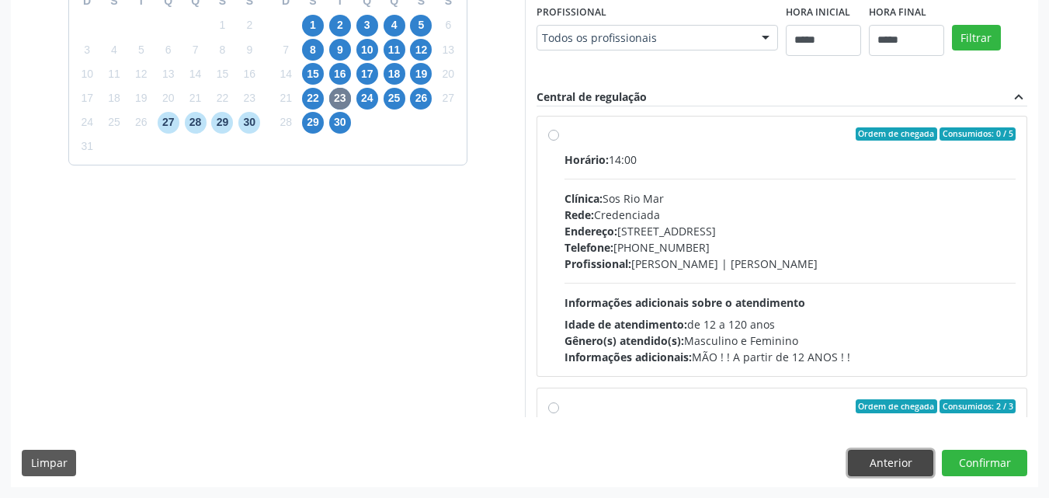
click at [879, 459] on button "Anterior" at bounding box center [890, 462] width 85 height 26
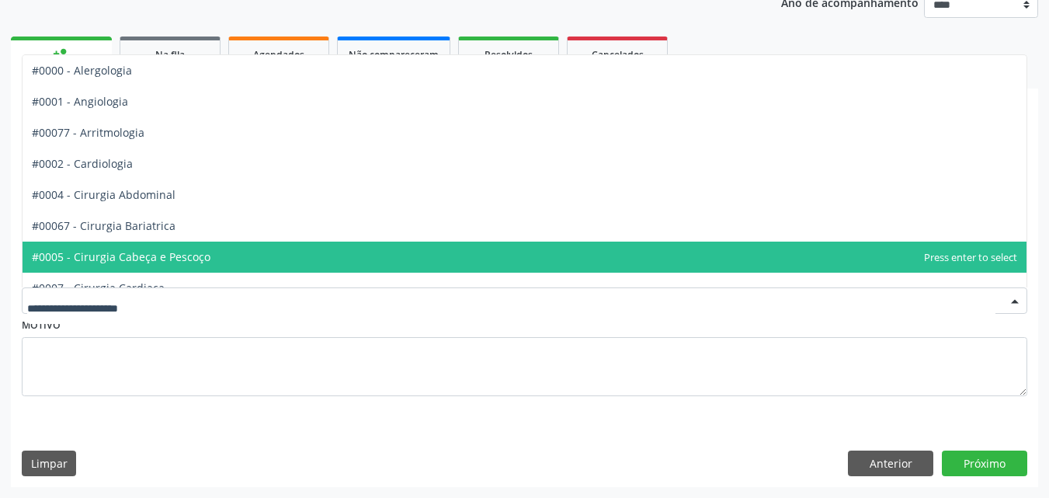
click at [227, 289] on div at bounding box center [524, 300] width 1005 height 26
type input "**"
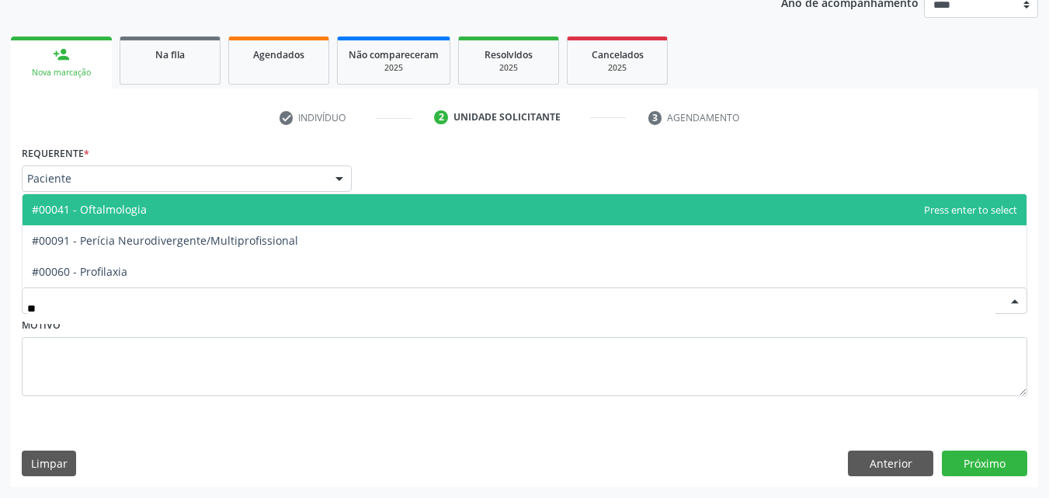
click at [167, 215] on span "#00041 - Oftalmologia" at bounding box center [525, 209] width 1004 height 31
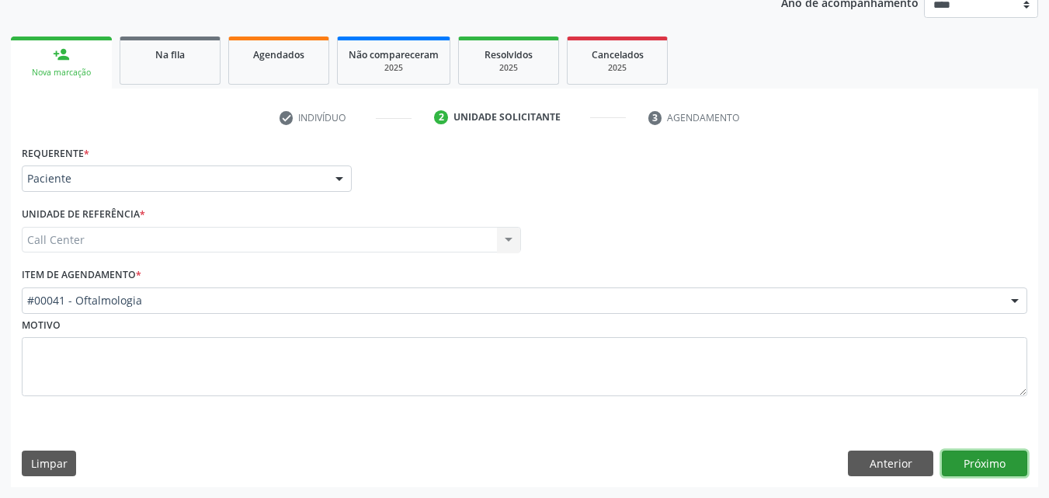
click at [969, 457] on button "Próximo" at bounding box center [983, 463] width 85 height 26
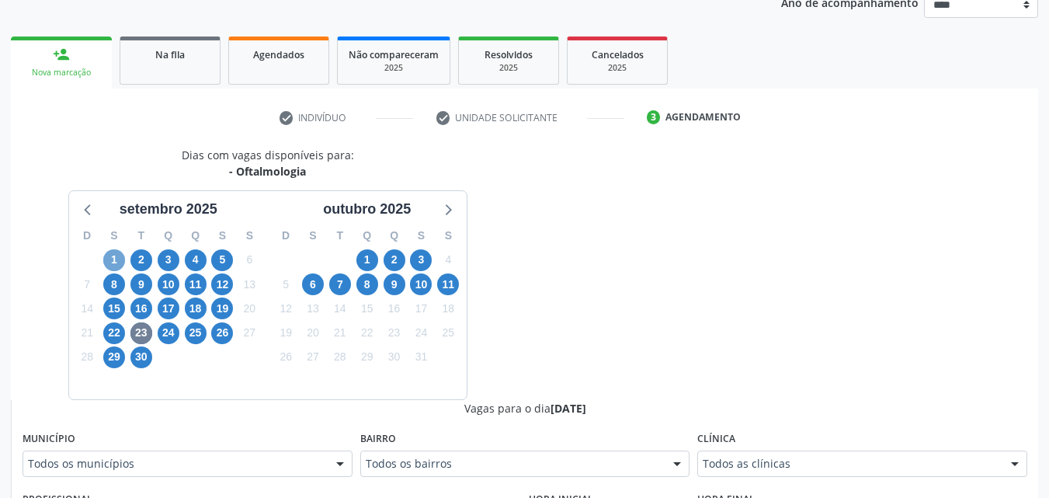
click at [111, 258] on span "1" at bounding box center [114, 260] width 22 height 22
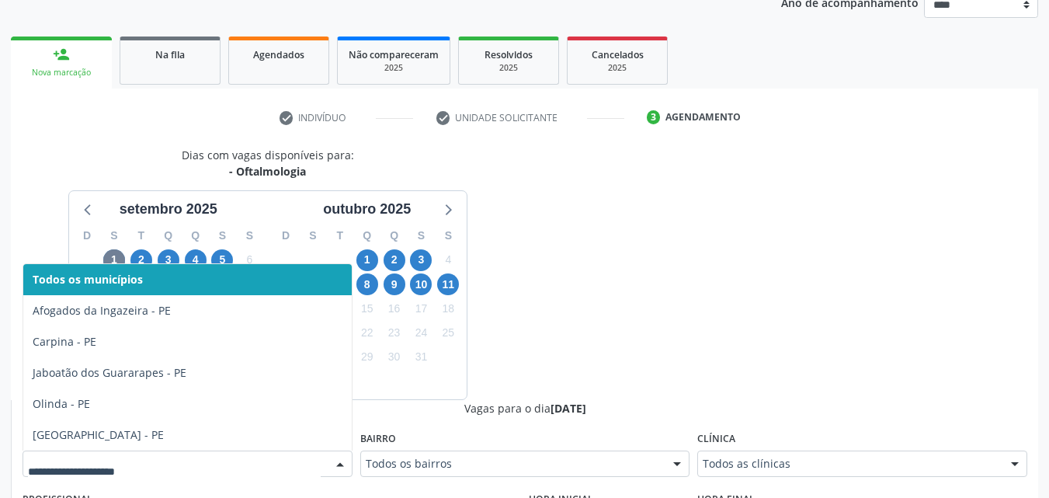
click at [203, 452] on div at bounding box center [188, 463] width 330 height 26
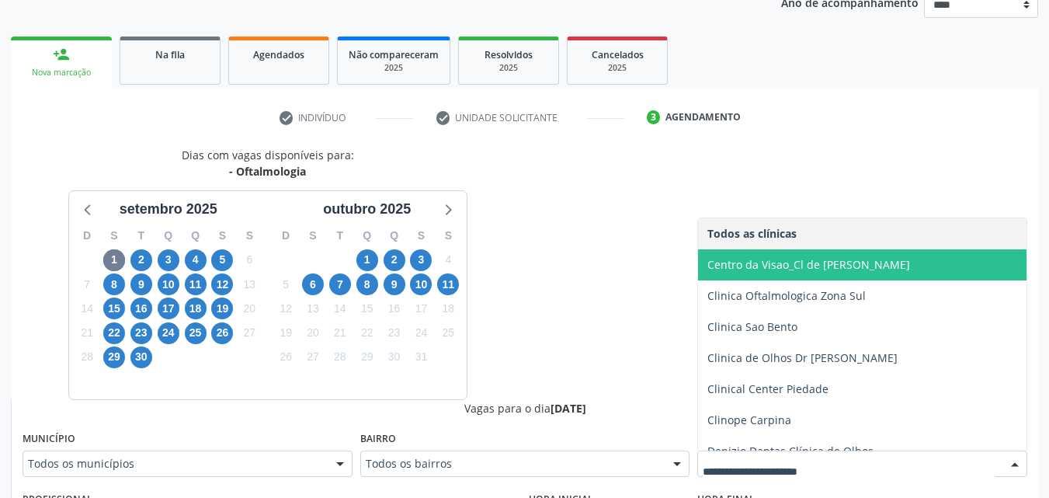
click at [784, 263] on span "Centro da Visao_Cl de [PERSON_NAME]" at bounding box center [808, 264] width 203 height 15
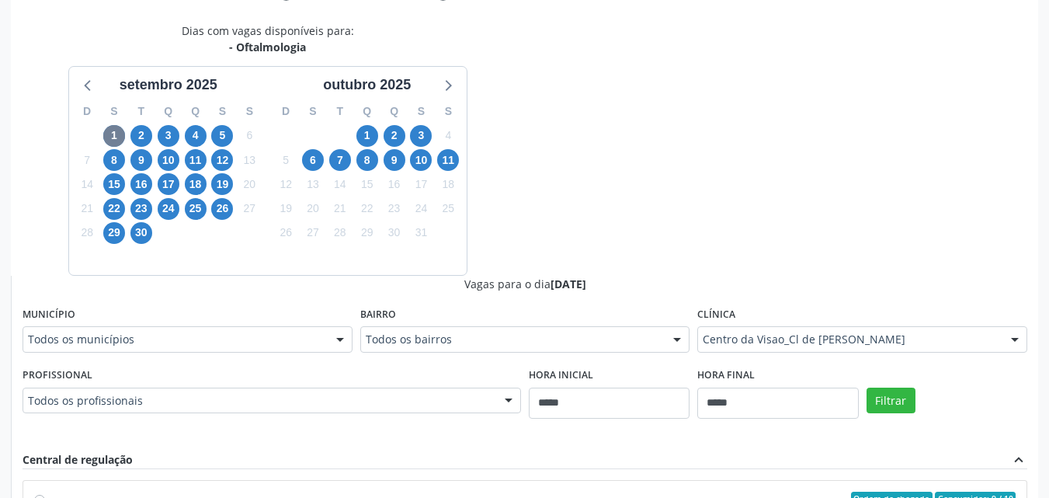
scroll to position [361, 0]
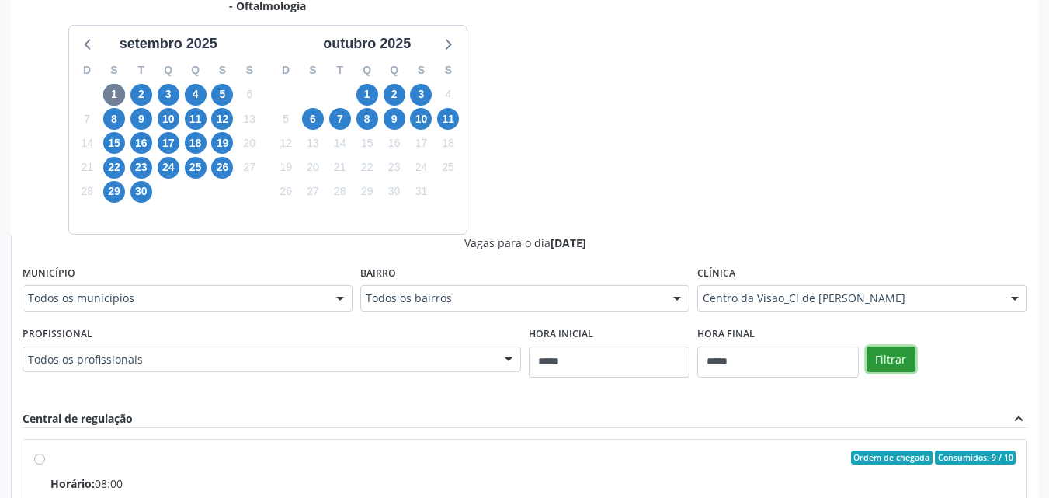
click at [900, 363] on button "Filtrar" at bounding box center [890, 359] width 49 height 26
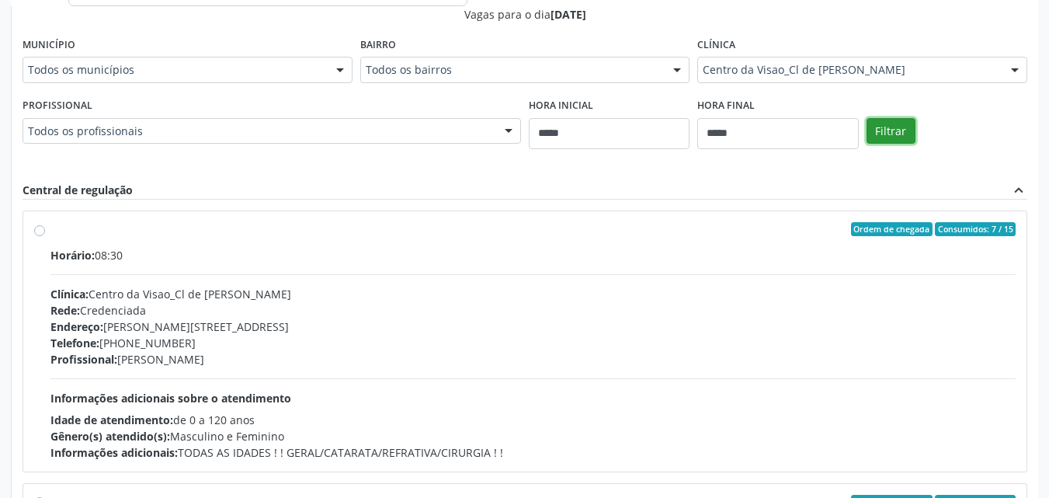
scroll to position [578, 0]
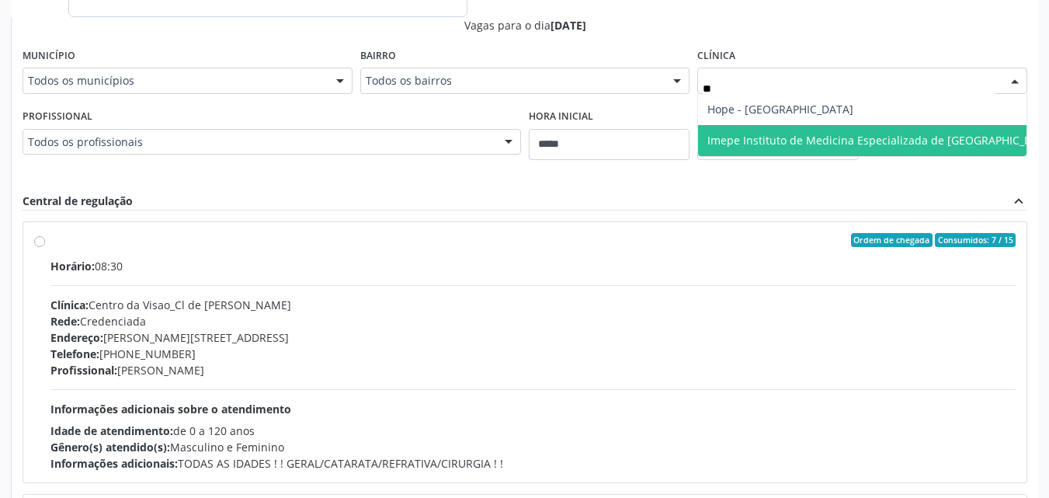
type input "*"
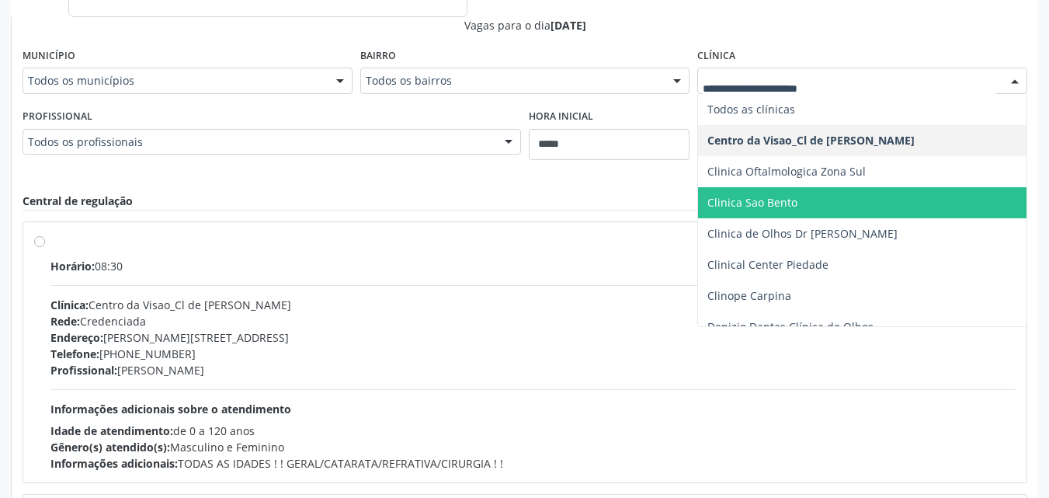
drag, startPoint x: 800, startPoint y: 238, endPoint x: 480, endPoint y: 140, distance: 334.2
click at [480, 140] on form "Município Todos os municípios Todos os municípios Afogados da Ingazeira - PE Ca…" at bounding box center [525, 110] width 1004 height 133
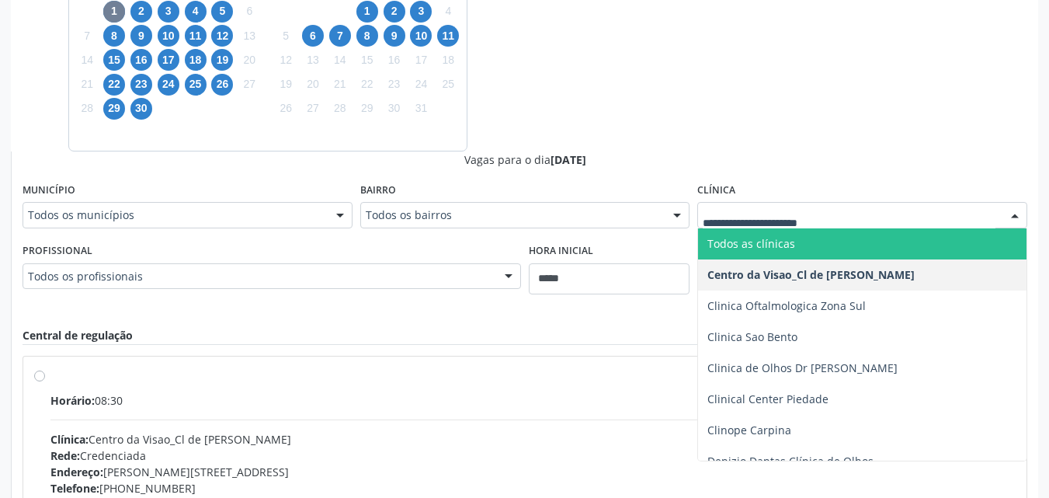
scroll to position [423, 0]
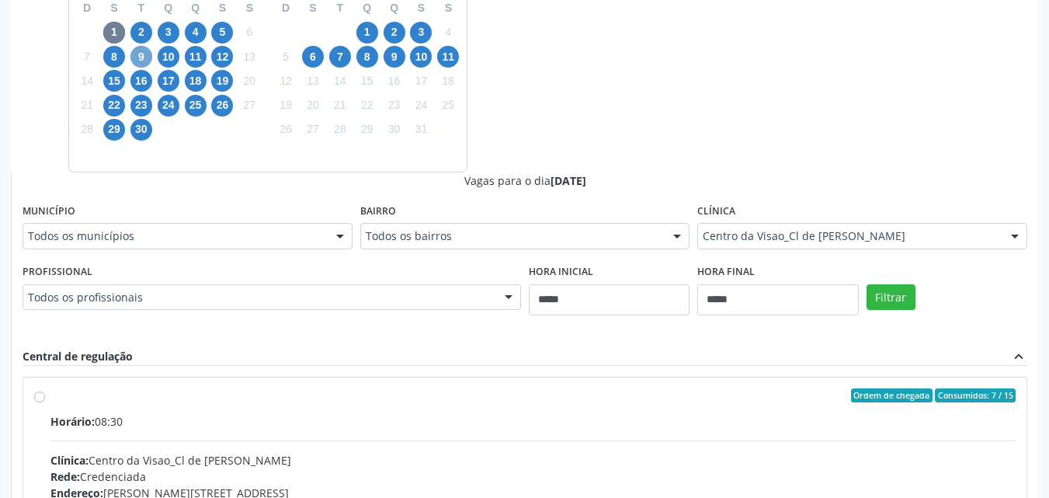
click at [143, 54] on span "9" at bounding box center [141, 57] width 22 height 22
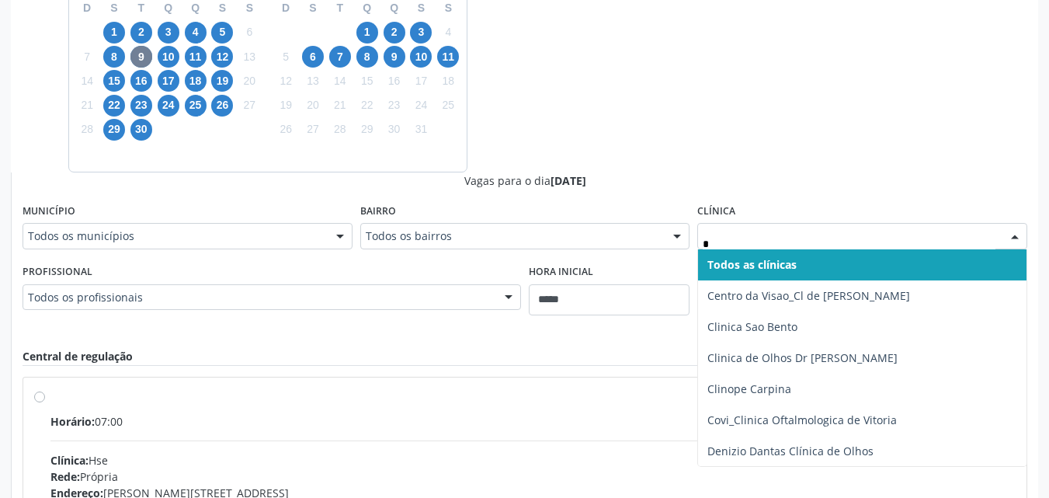
type input "**"
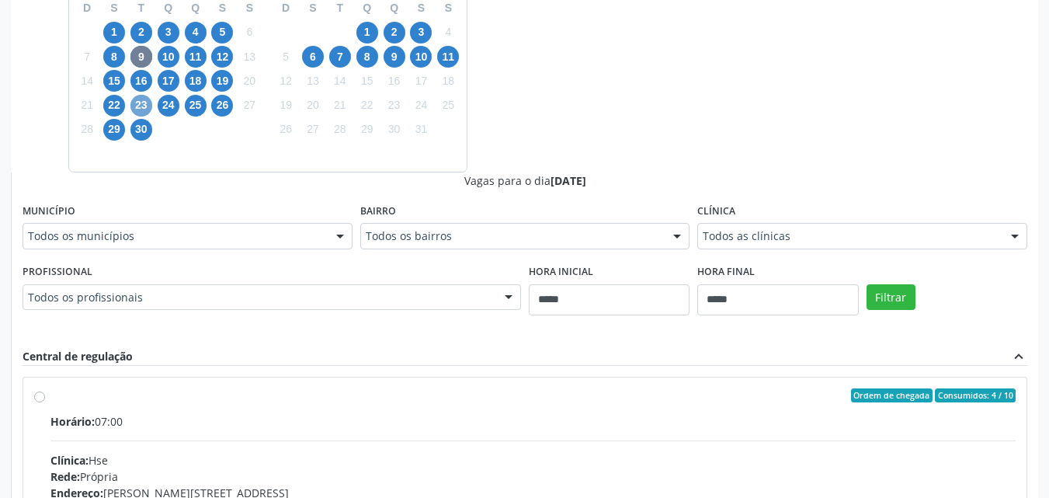
click at [138, 98] on span "23" at bounding box center [141, 106] width 22 height 22
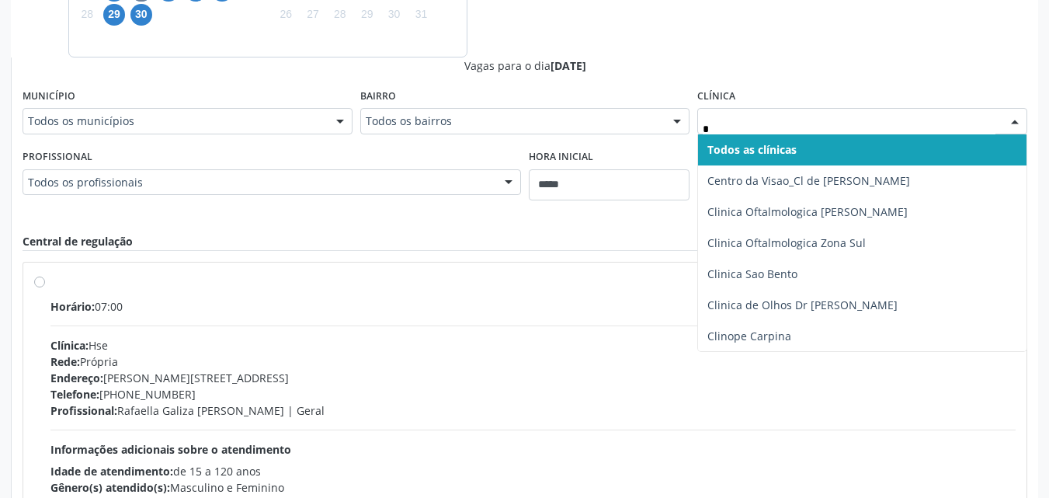
scroll to position [561, 0]
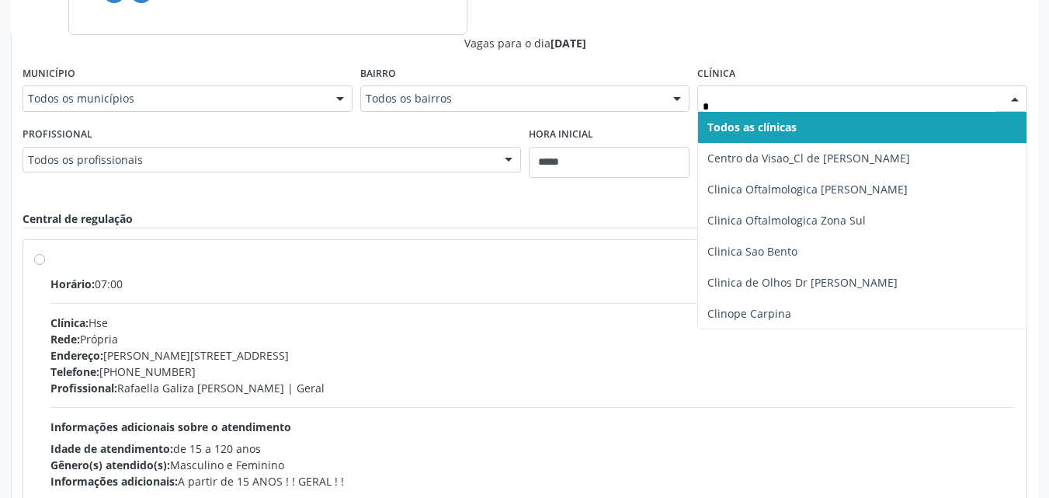
type input "**"
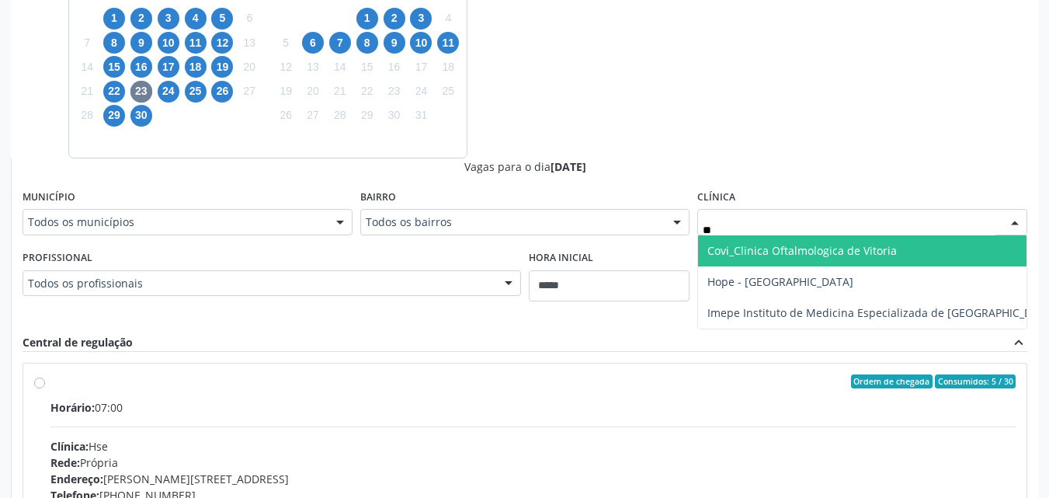
scroll to position [405, 0]
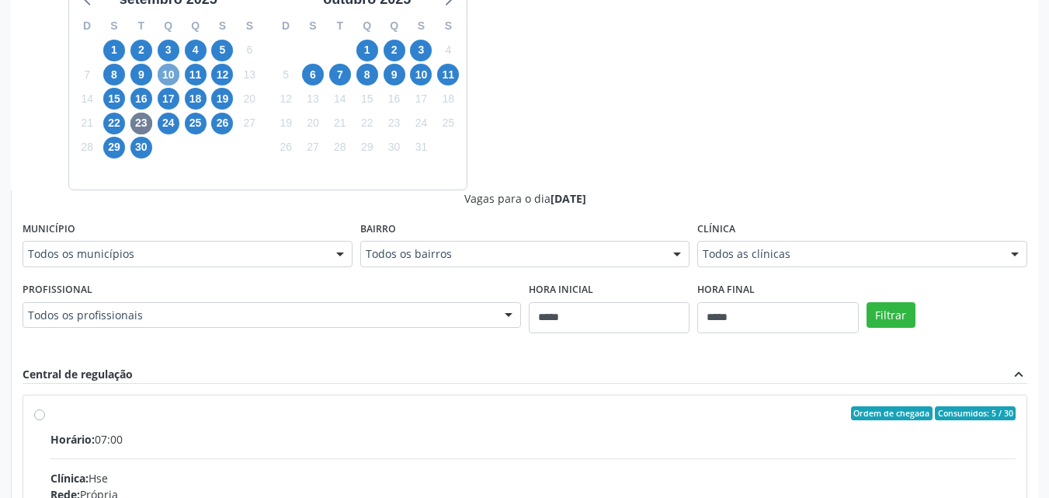
click at [165, 75] on span "10" at bounding box center [169, 75] width 22 height 22
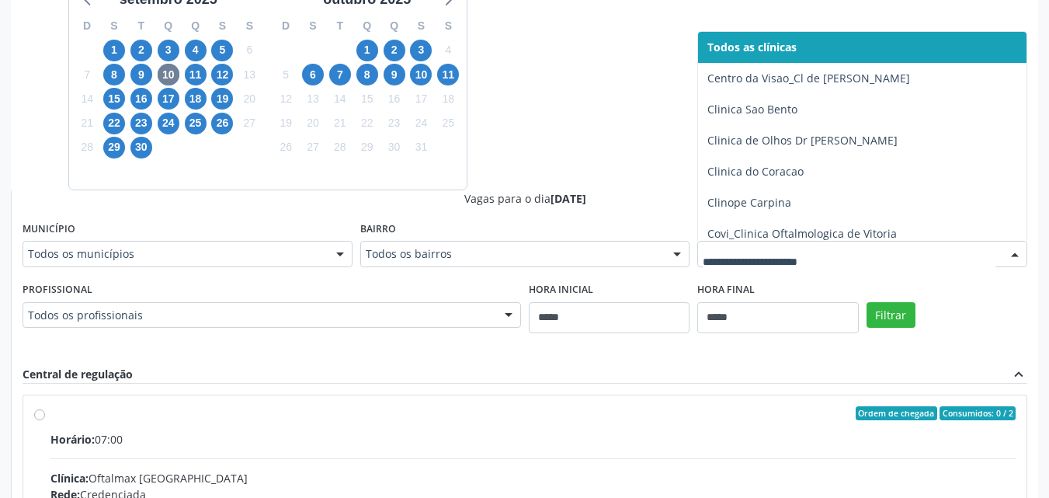
click at [840, 262] on div at bounding box center [862, 254] width 330 height 26
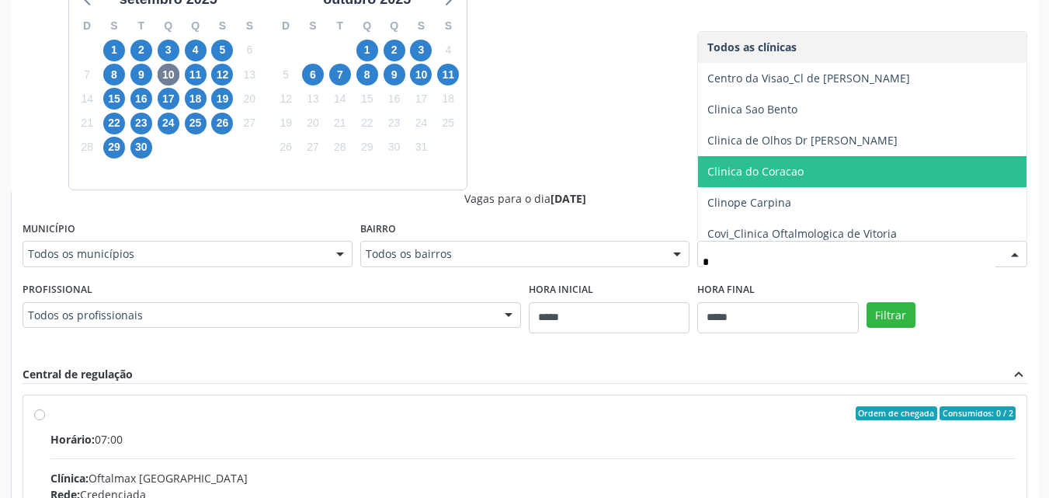
type input "**"
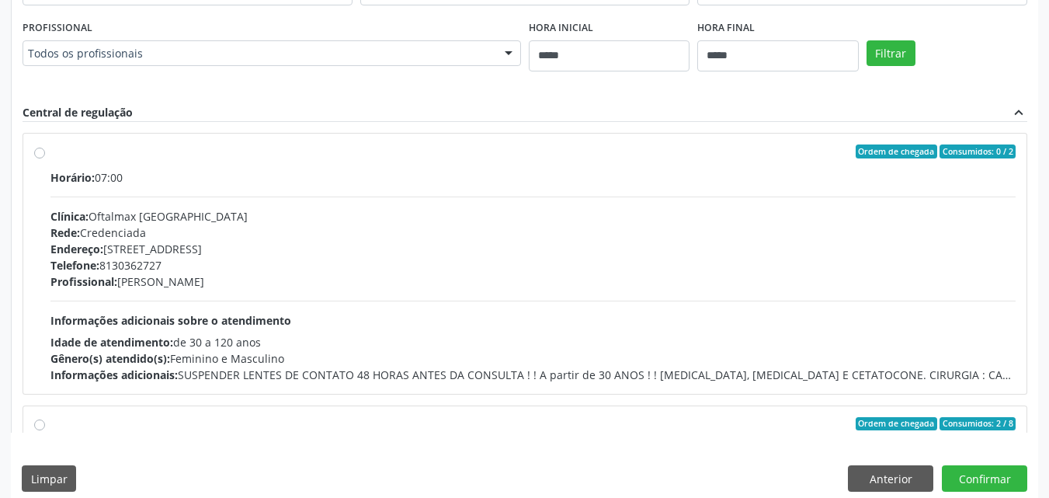
scroll to position [682, 0]
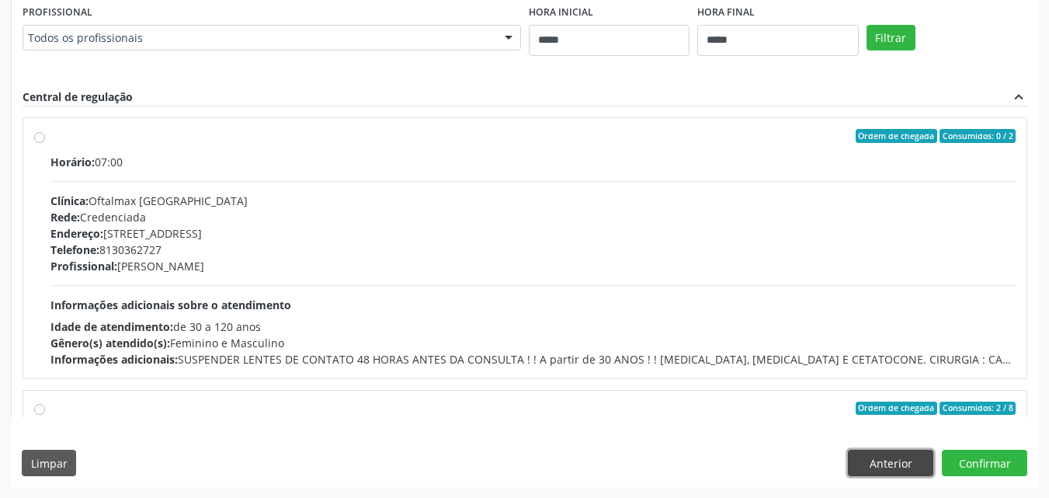
click at [873, 475] on button "Anterior" at bounding box center [890, 462] width 85 height 26
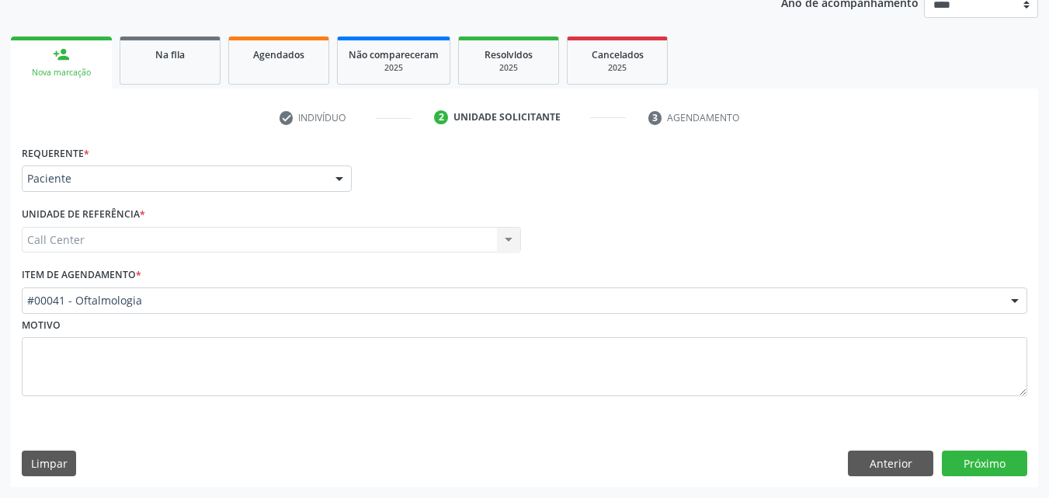
scroll to position [196, 0]
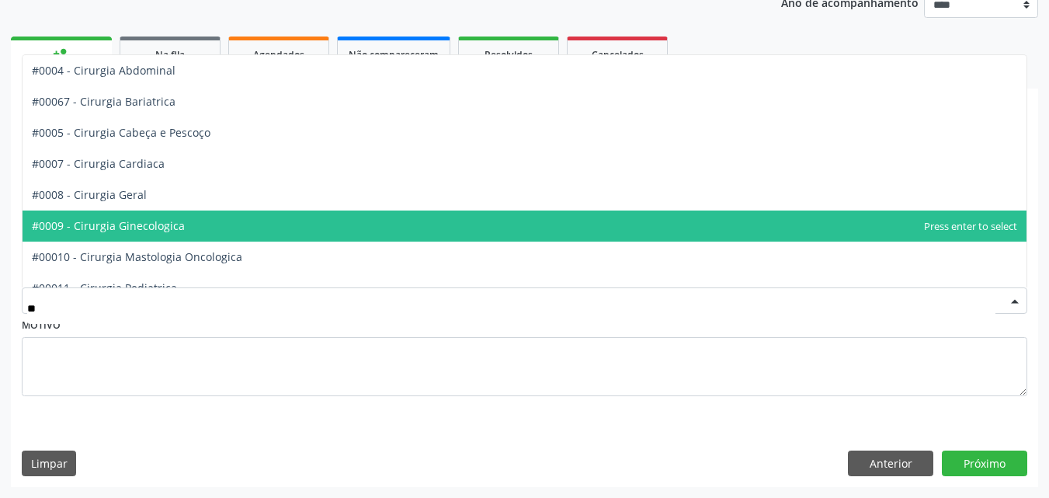
type input "***"
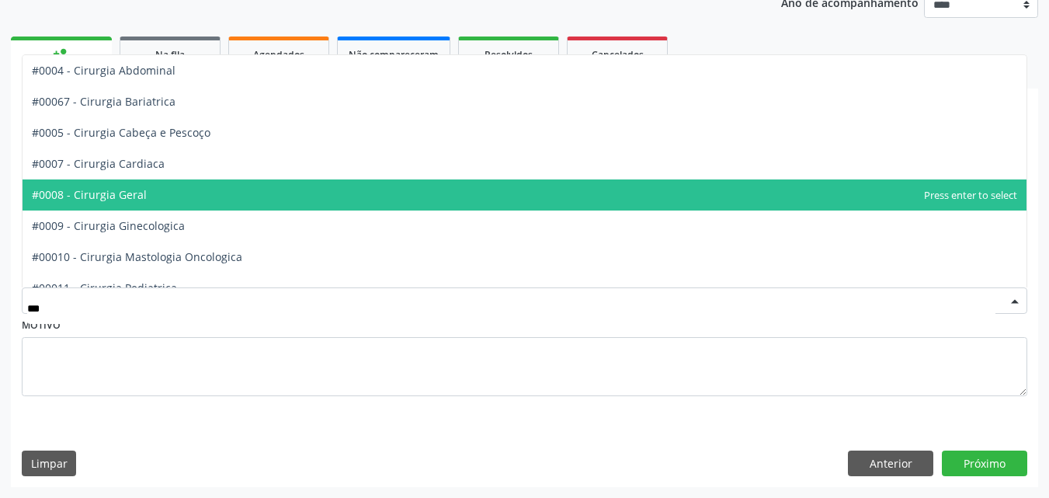
click at [127, 192] on span "#0008 - Cirurgia Geral" at bounding box center [89, 194] width 115 height 15
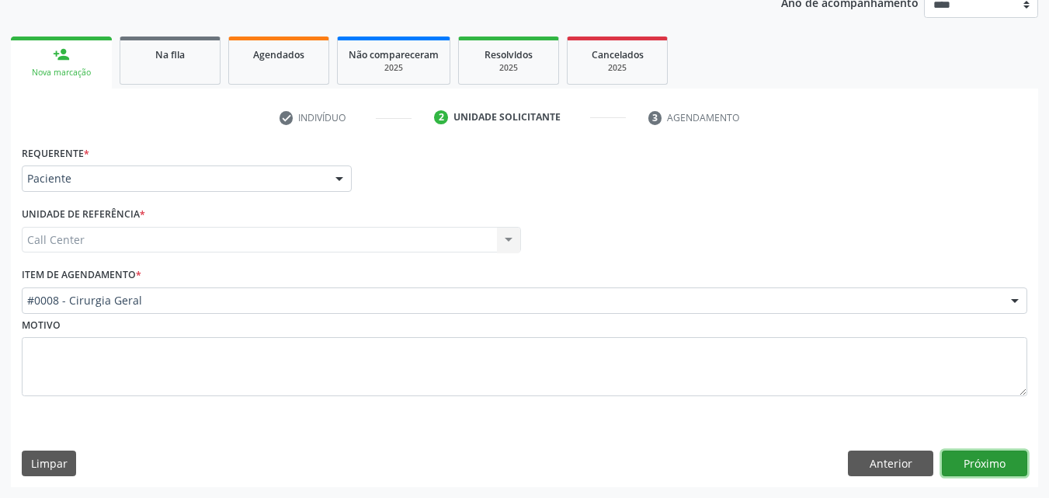
click at [985, 465] on button "Próximo" at bounding box center [983, 463] width 85 height 26
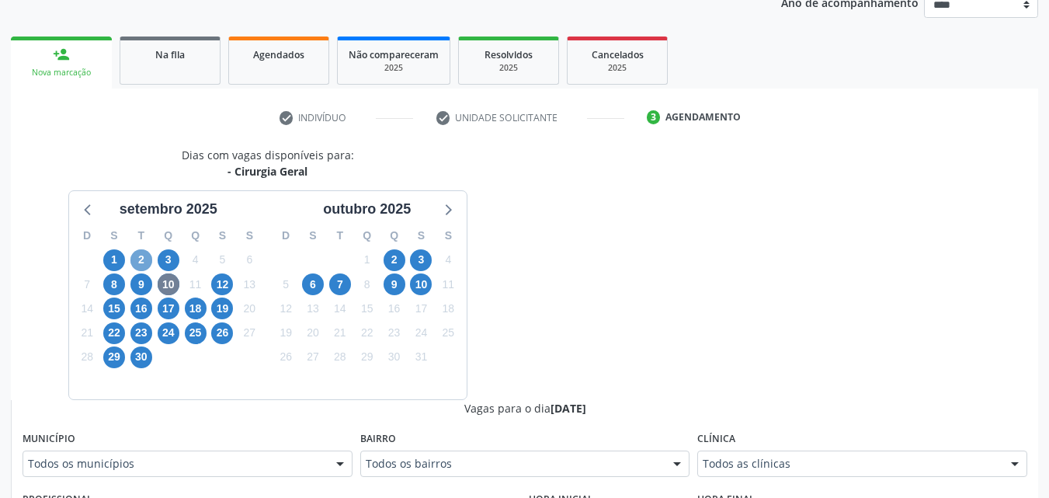
click at [140, 262] on span "2" at bounding box center [141, 260] width 22 height 22
click at [142, 338] on span "23" at bounding box center [141, 333] width 22 height 22
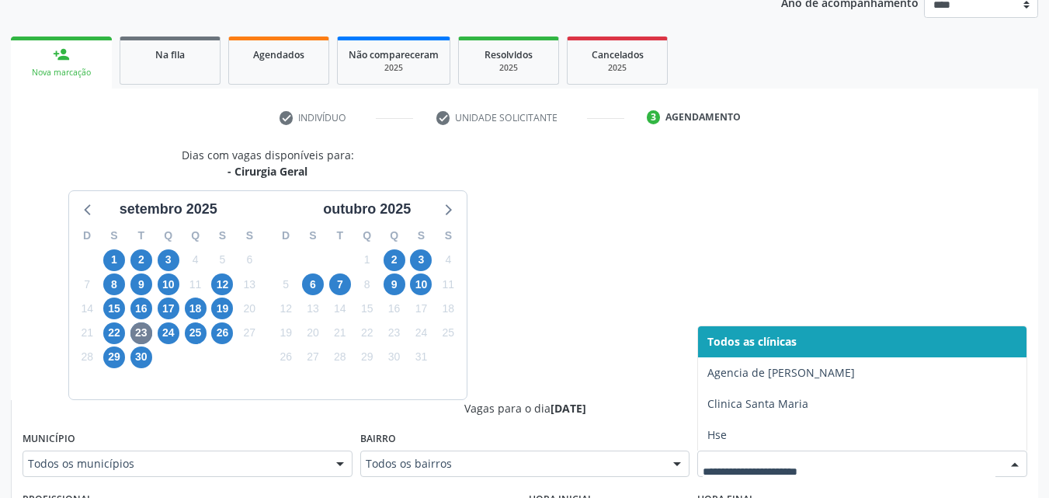
click at [772, 452] on div at bounding box center [862, 463] width 330 height 26
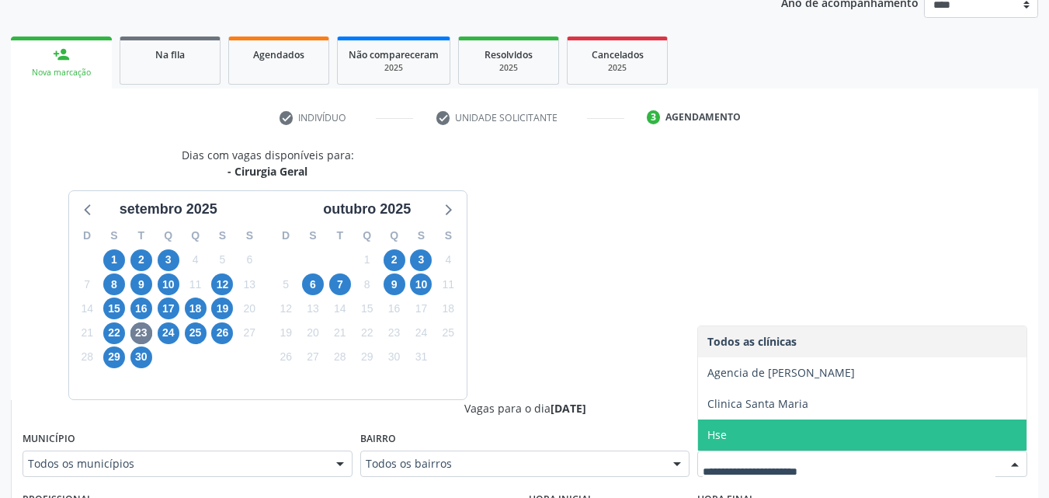
click at [760, 428] on span "Hse" at bounding box center [862, 434] width 328 height 31
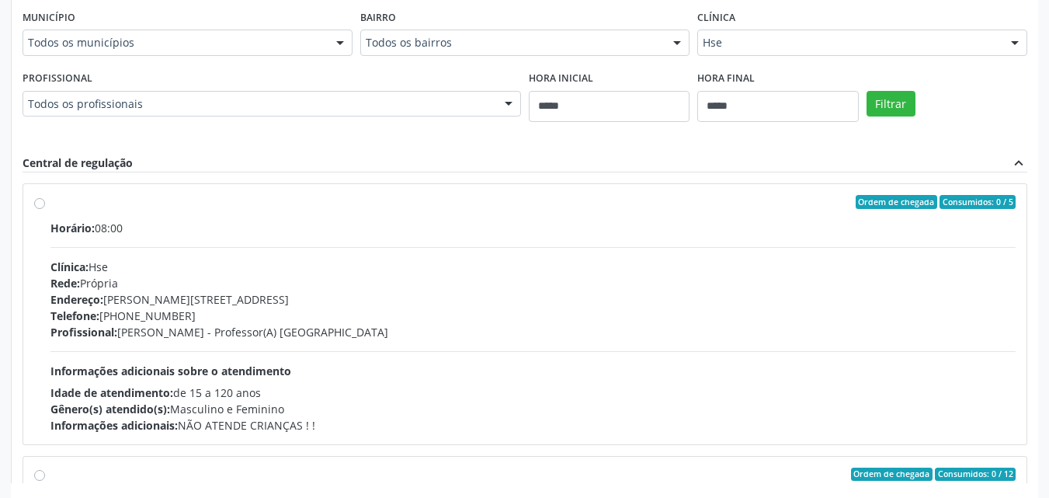
scroll to position [620, 0]
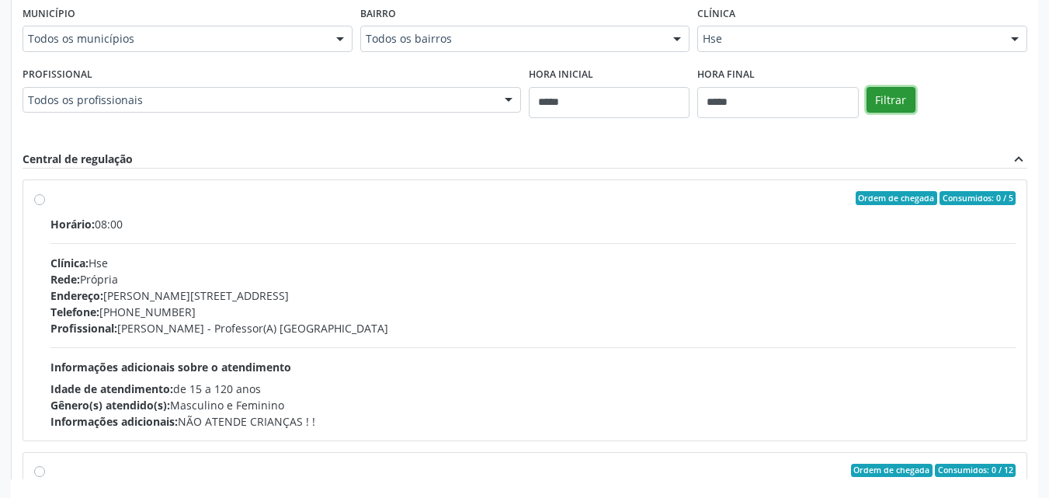
click at [885, 96] on button "Filtrar" at bounding box center [890, 100] width 49 height 26
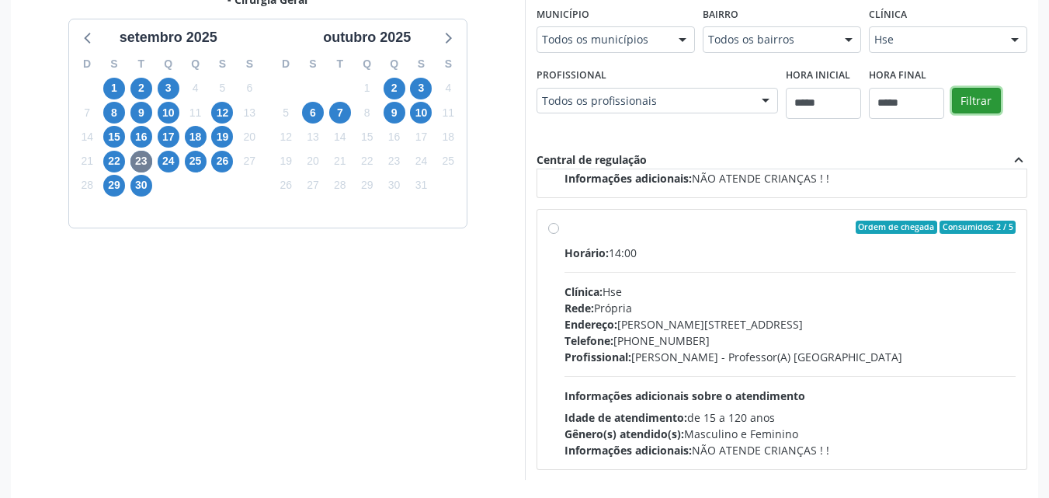
scroll to position [244, 0]
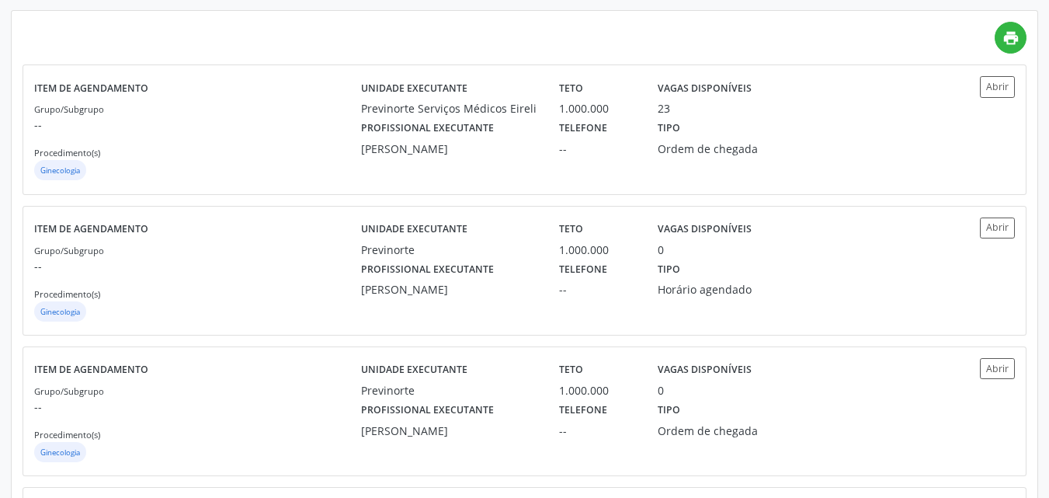
scroll to position [326, 0]
